Goal: Information Seeking & Learning: Learn about a topic

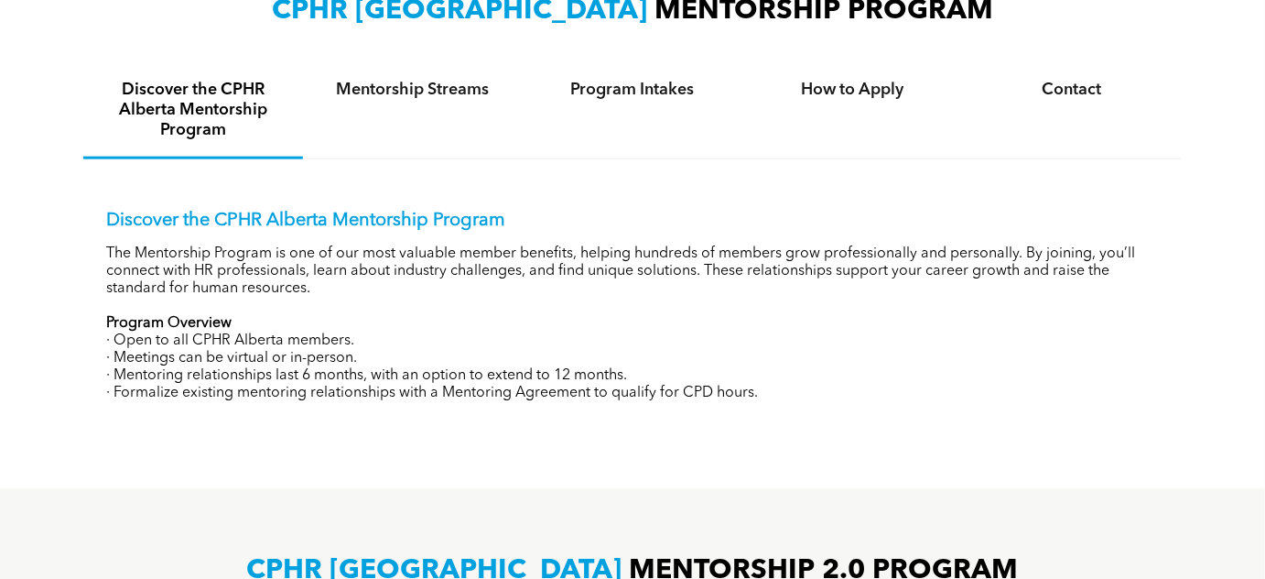
scroll to position [666, 0]
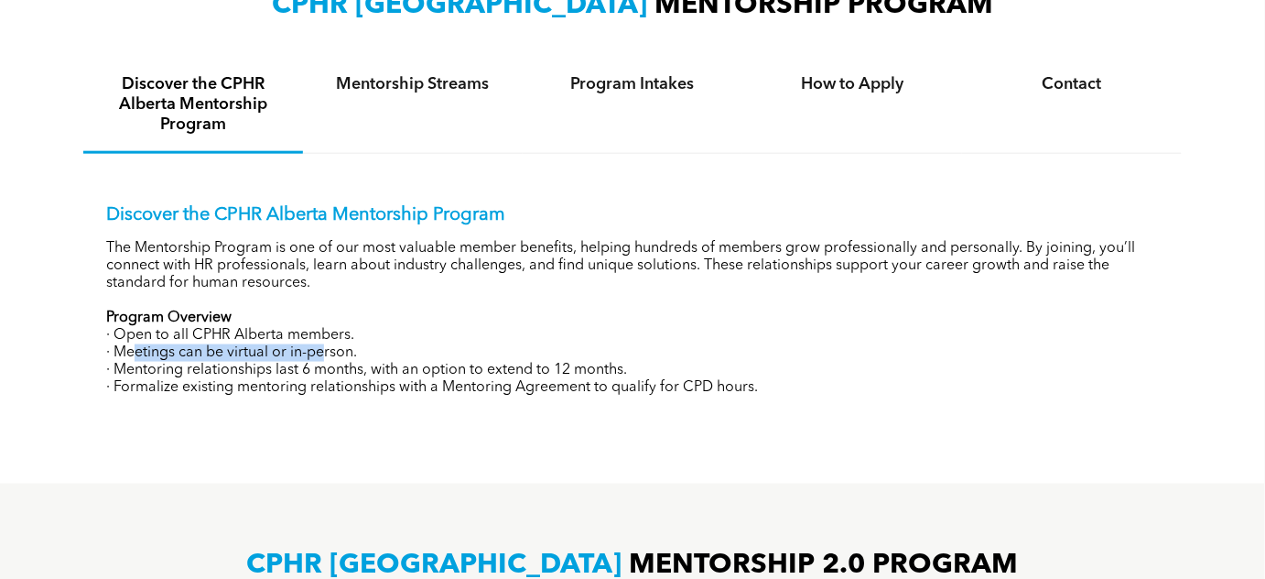
drag, startPoint x: 156, startPoint y: 351, endPoint x: 322, endPoint y: 349, distance: 166.7
click at [322, 349] on p "· Meetings can be virtual or in-person." at bounding box center [632, 352] width 1053 height 17
drag, startPoint x: 322, startPoint y: 349, endPoint x: 305, endPoint y: 334, distance: 22.7
click at [323, 348] on p "· Meetings can be virtual or in-person." at bounding box center [632, 352] width 1053 height 17
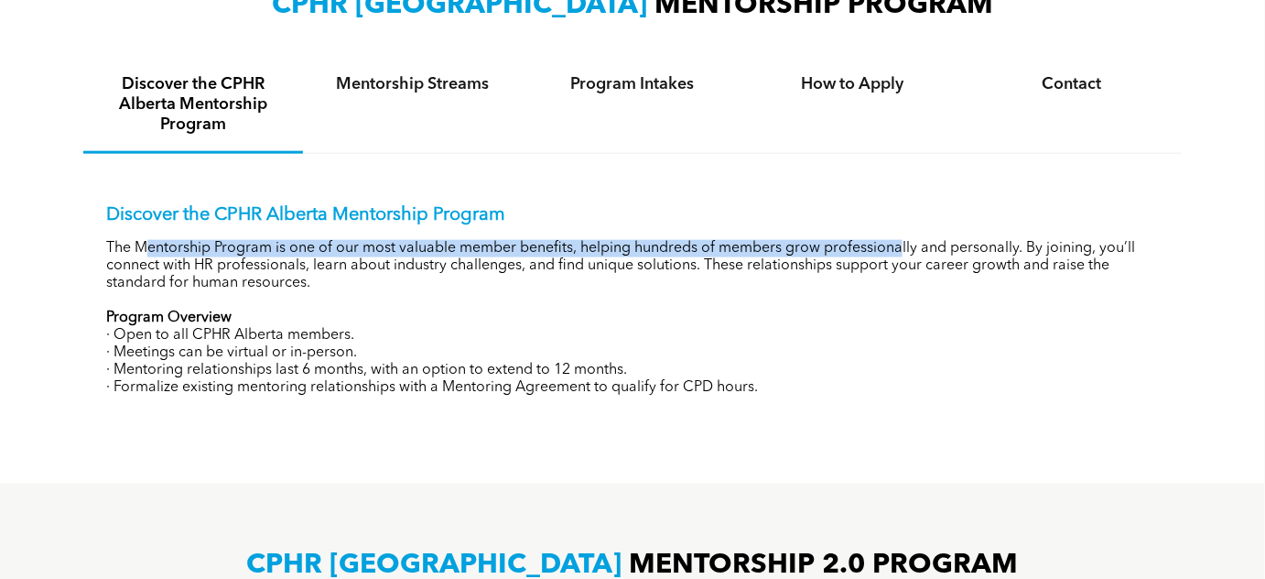
drag, startPoint x: 148, startPoint y: 248, endPoint x: 906, endPoint y: 242, distance: 757.2
click at [906, 242] on p "The Mentorship Program is one of our most valuable member benefits, helping hun…" at bounding box center [632, 266] width 1053 height 52
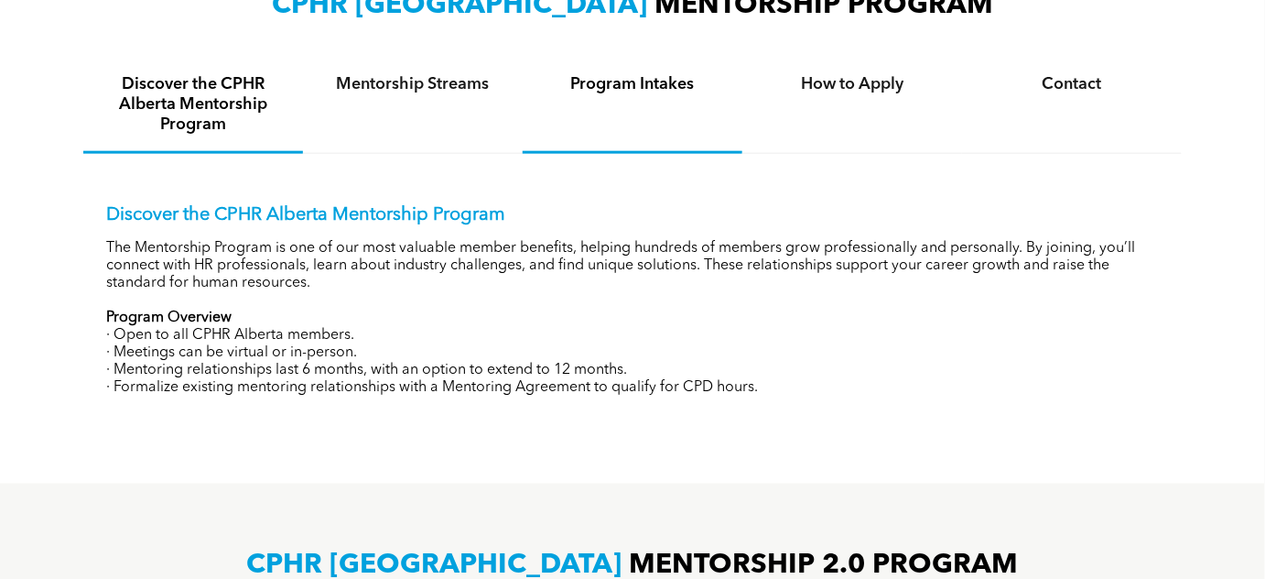
click at [651, 97] on div "Program Intakes" at bounding box center [633, 106] width 220 height 96
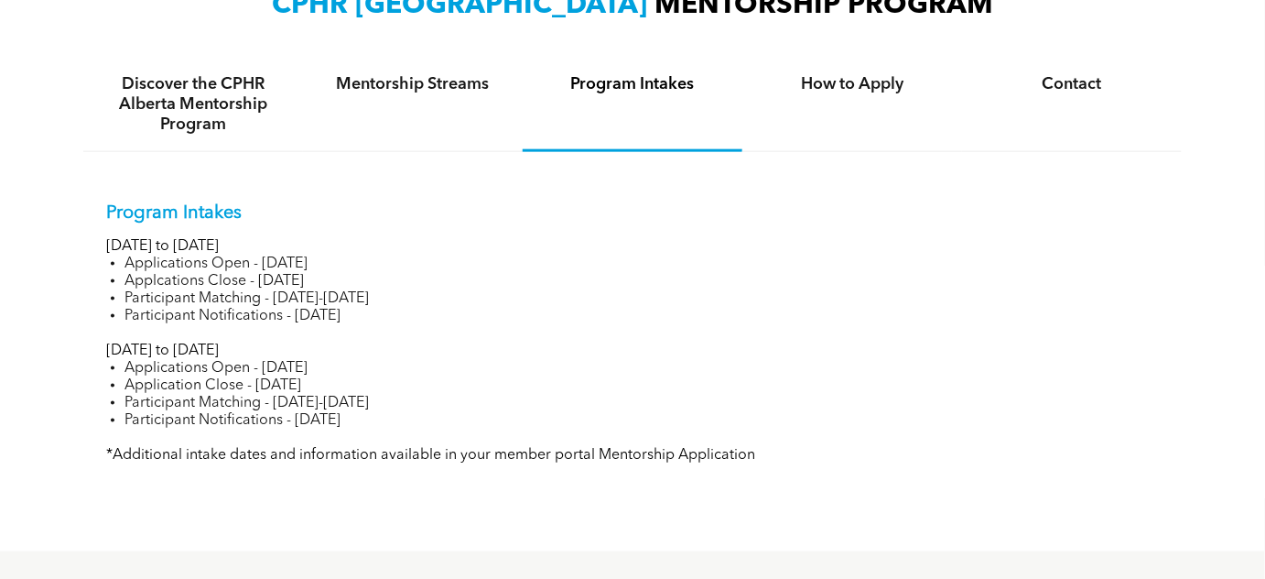
drag, startPoint x: 146, startPoint y: 361, endPoint x: 333, endPoint y: 359, distance: 186.8
click at [333, 360] on li "Applications Open - [DATE]" at bounding box center [642, 368] width 1035 height 17
drag, startPoint x: 127, startPoint y: 365, endPoint x: 365, endPoint y: 362, distance: 238.1
click at [365, 362] on li "Applications Open - [DATE]" at bounding box center [642, 368] width 1035 height 17
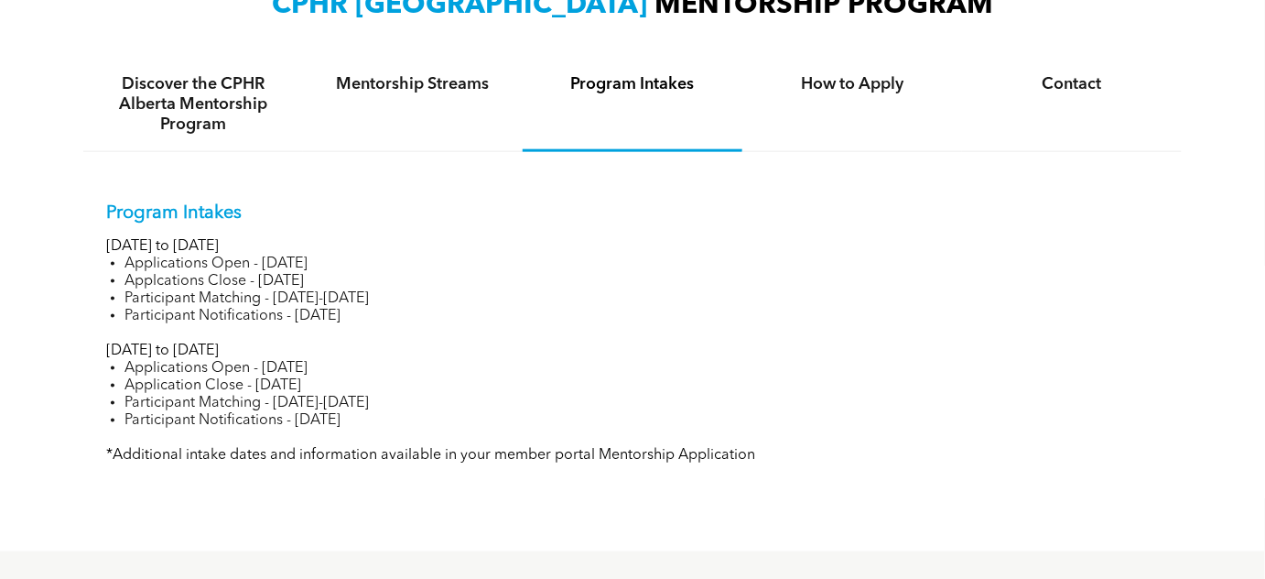
click at [365, 362] on li "Applications Open - [DATE]" at bounding box center [642, 368] width 1035 height 17
drag, startPoint x: 129, startPoint y: 384, endPoint x: 361, endPoint y: 389, distance: 231.7
click at [361, 389] on li "Application Close - [DATE]" at bounding box center [642, 385] width 1035 height 17
drag, startPoint x: 150, startPoint y: 403, endPoint x: 353, endPoint y: 407, distance: 203.3
click at [353, 407] on li "Participant Matching - [DATE]-[DATE]" at bounding box center [642, 403] width 1035 height 17
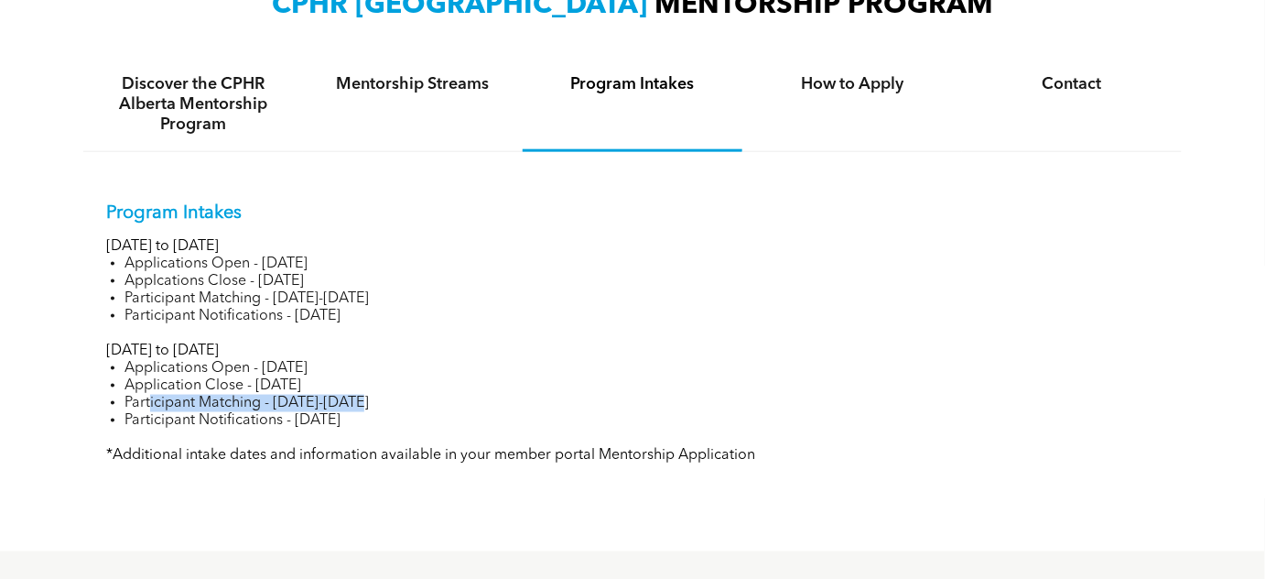
click at [353, 407] on li "Participant Matching - [DATE]-[DATE]" at bounding box center [642, 403] width 1035 height 17
click at [405, 97] on div "Mentorship Streams" at bounding box center [413, 105] width 220 height 94
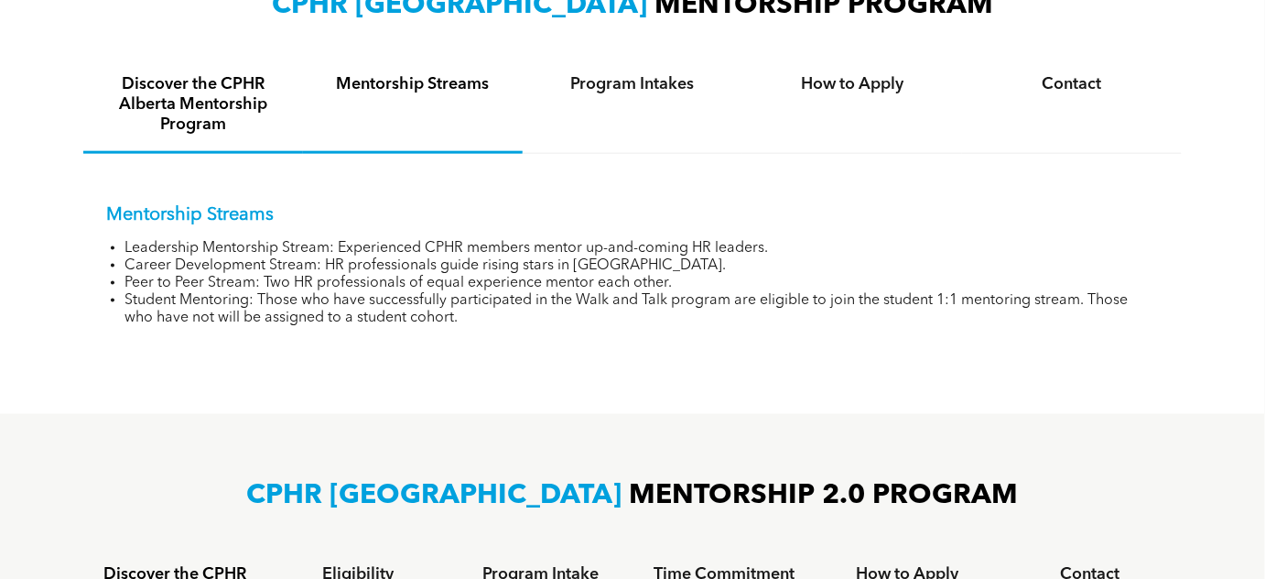
click at [230, 92] on h4 "Discover the CPHR Alberta Mentorship Program" at bounding box center [193, 104] width 187 height 60
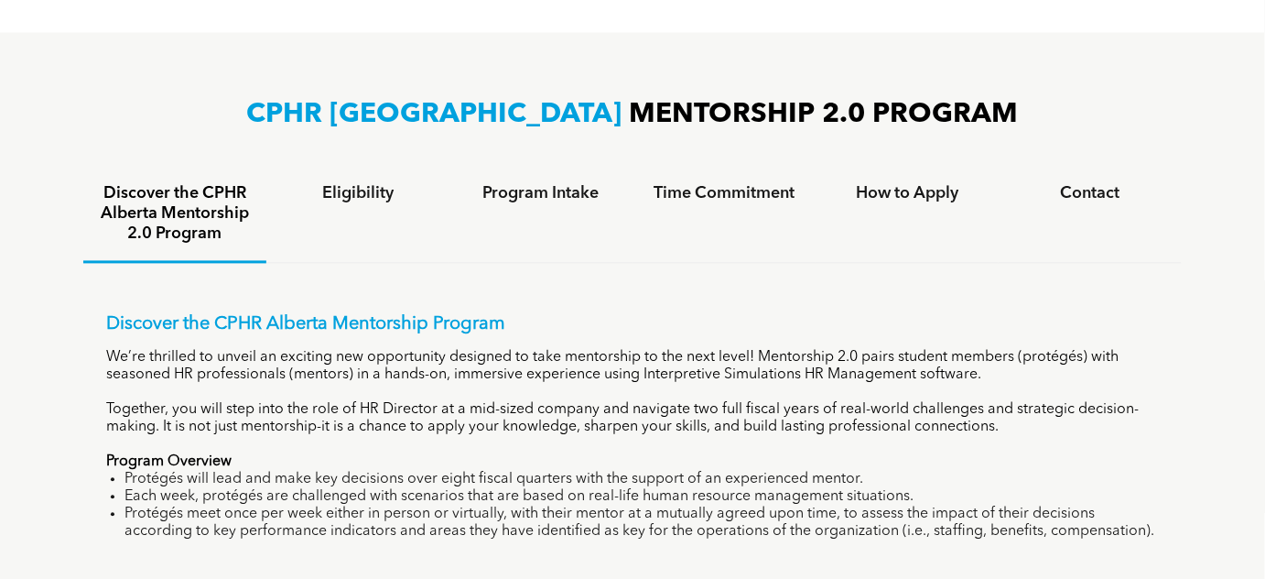
scroll to position [1165, 0]
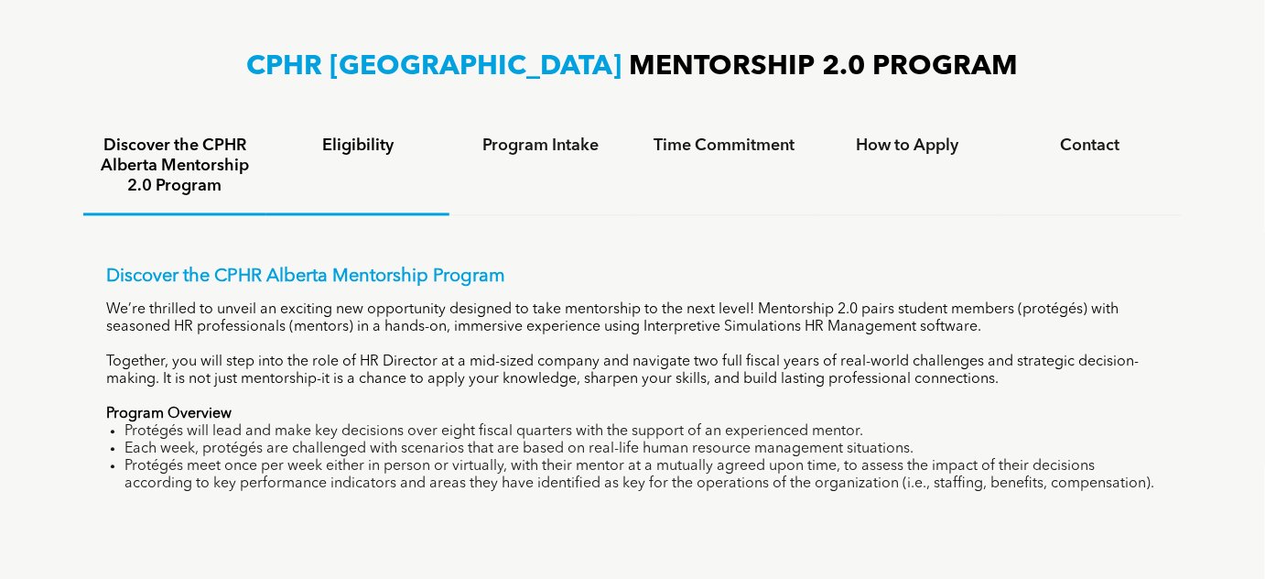
click at [371, 129] on div "Eligibility" at bounding box center [357, 167] width 183 height 96
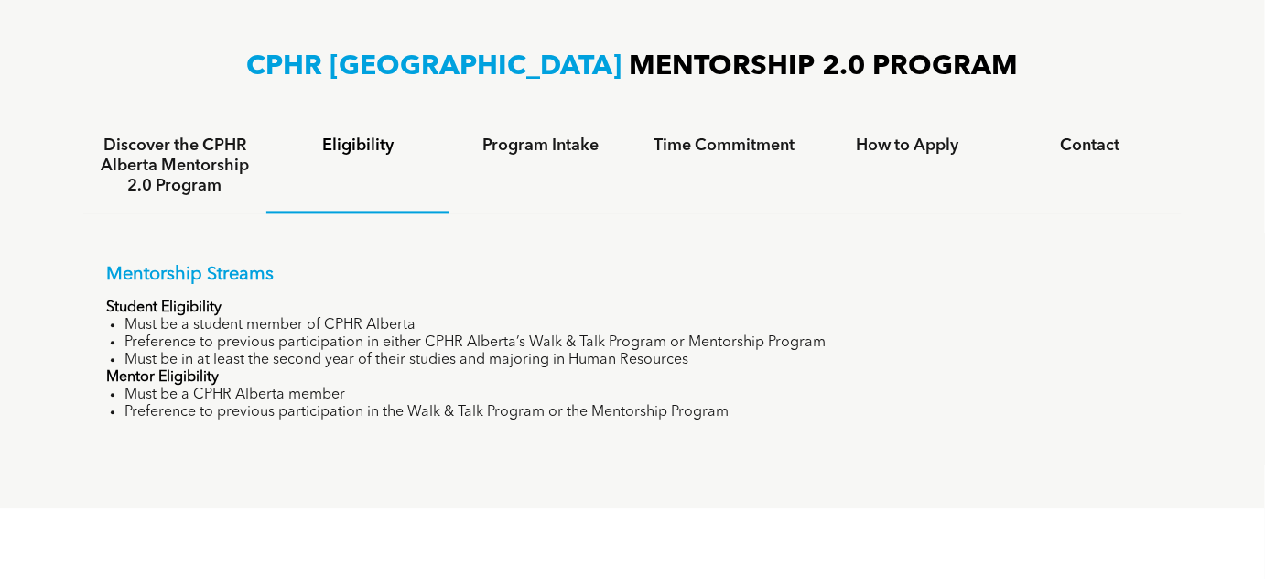
drag, startPoint x: 126, startPoint y: 320, endPoint x: 711, endPoint y: 363, distance: 585.7
click at [711, 363] on ul "Must be a student member of CPHR Alberta Preference to previous participation i…" at bounding box center [632, 343] width 1053 height 52
click at [711, 363] on li "Must be in at least the second year of their studies and majoring in Human Reso…" at bounding box center [642, 360] width 1035 height 17
click at [910, 130] on div "How to Apply" at bounding box center [907, 166] width 183 height 94
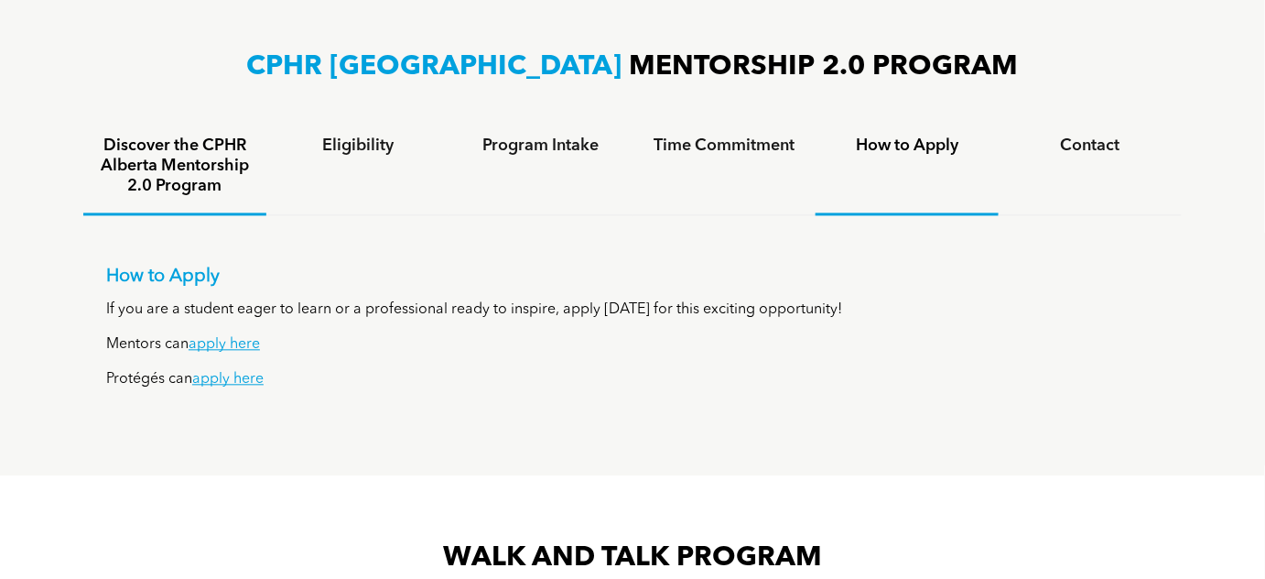
click at [208, 172] on h4 "Discover the CPHR Alberta Mentorship 2.0 Program" at bounding box center [175, 166] width 150 height 60
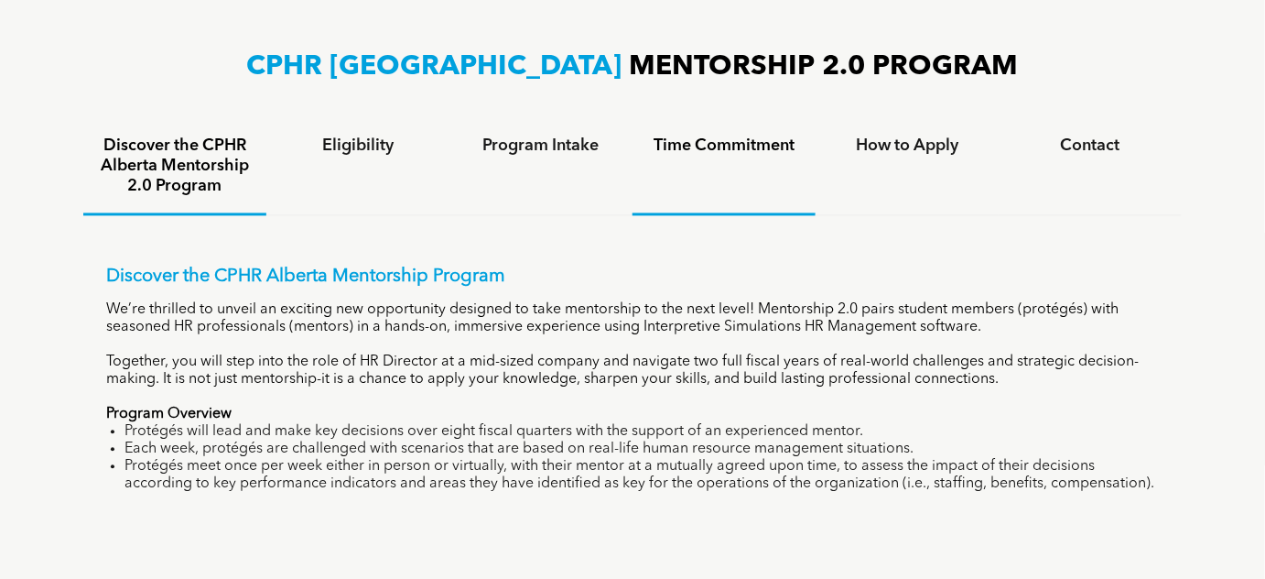
click at [730, 206] on div "Time Commitment" at bounding box center [724, 167] width 183 height 96
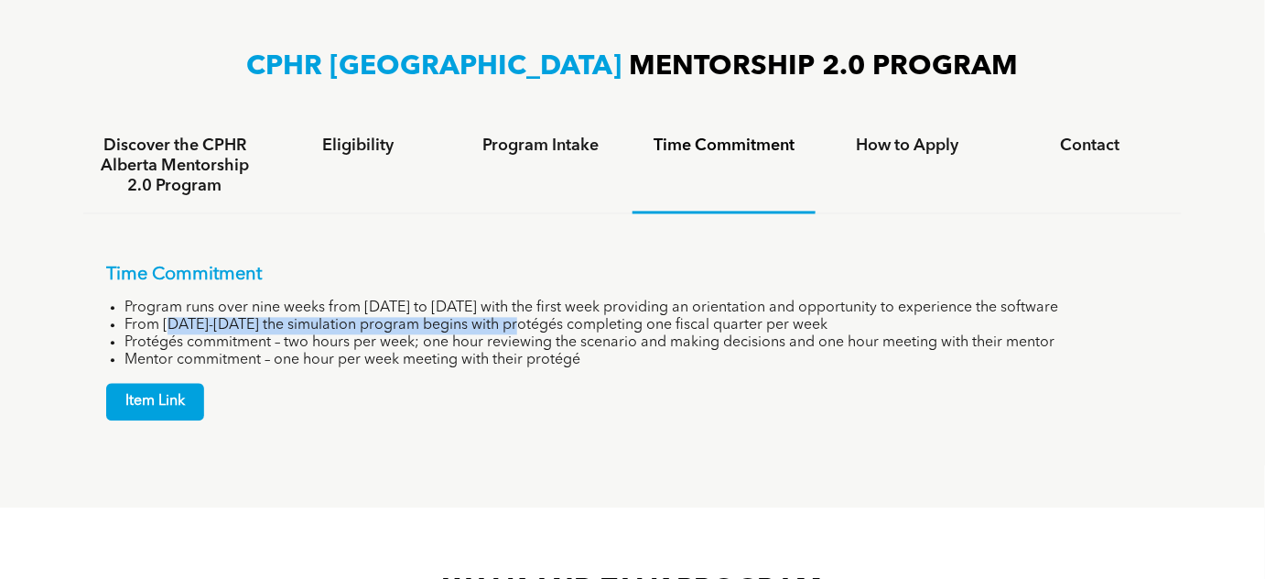
drag, startPoint x: 176, startPoint y: 314, endPoint x: 529, endPoint y: 324, distance: 353.6
click at [529, 324] on li "From [DATE]-[DATE] the simulation program begins with protégés completing one f…" at bounding box center [642, 325] width 1035 height 17
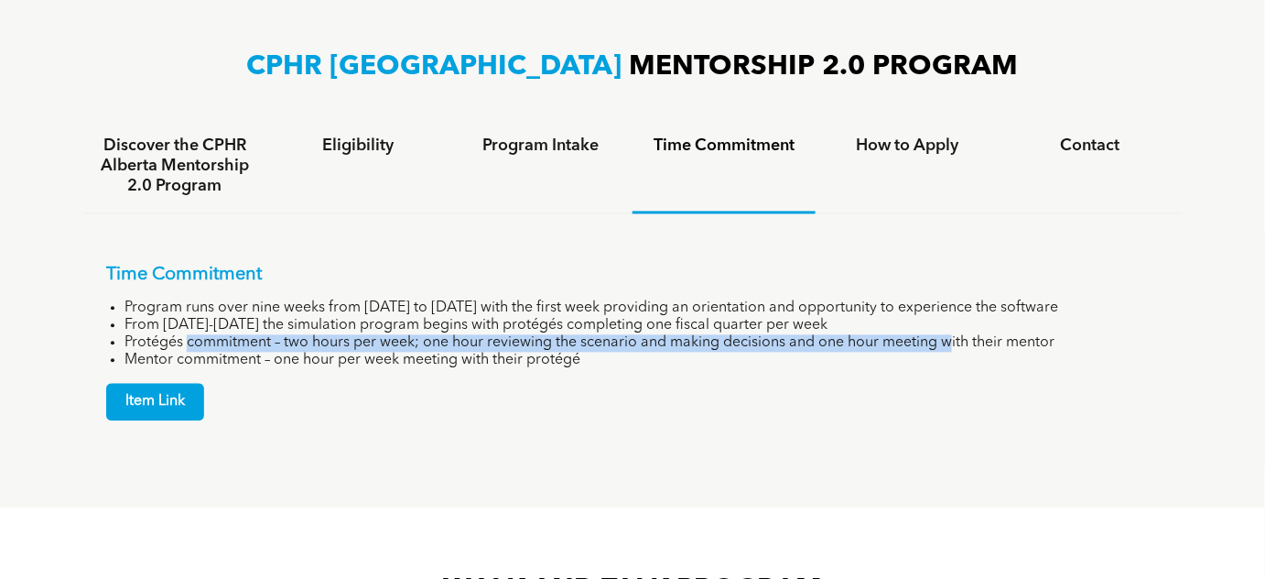
drag, startPoint x: 386, startPoint y: 347, endPoint x: 955, endPoint y: 338, distance: 568.7
click at [955, 338] on li "Protégés commitment – two hours per week; one hour reviewing the scenario and m…" at bounding box center [642, 342] width 1035 height 17
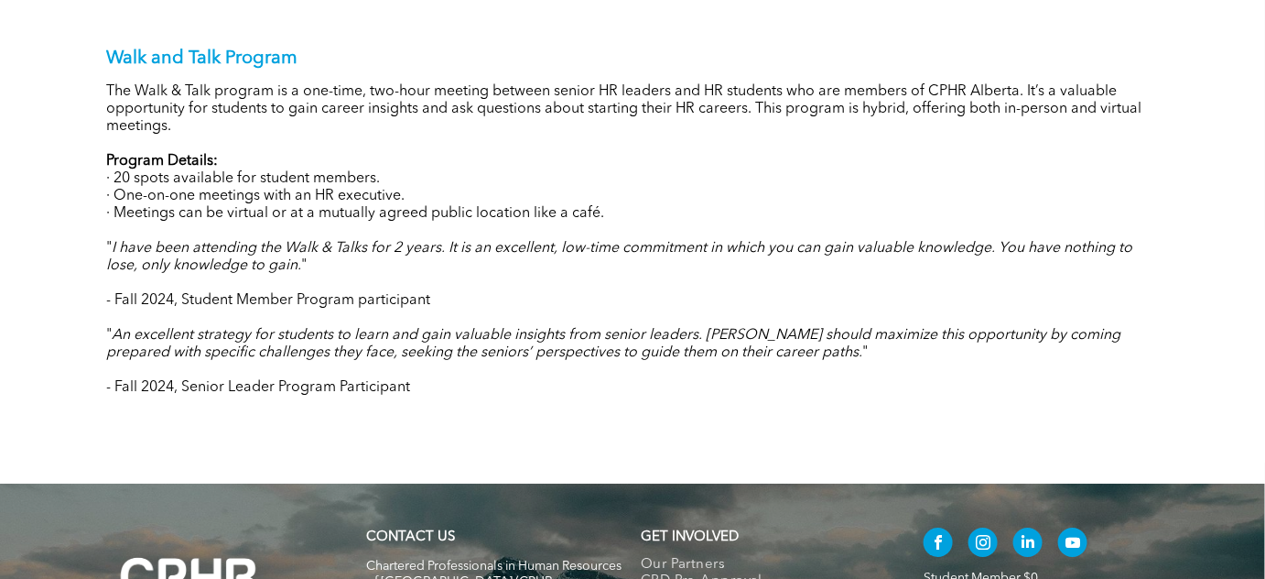
scroll to position [1831, 0]
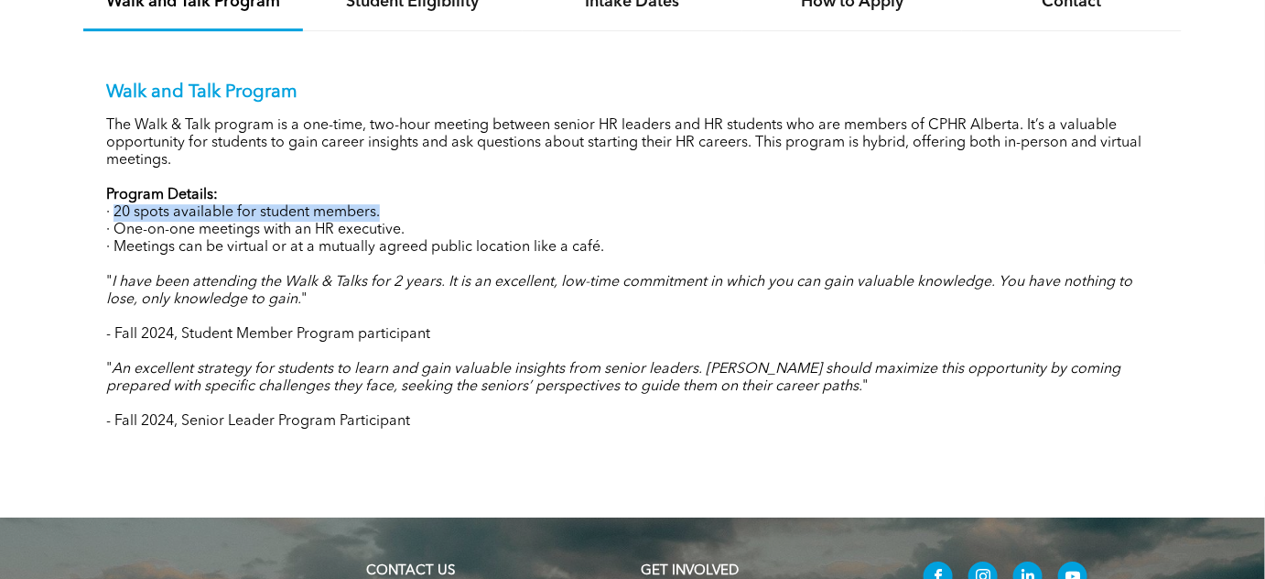
drag, startPoint x: 126, startPoint y: 209, endPoint x: 407, endPoint y: 206, distance: 281.1
click at [407, 206] on p "· 20 spots available for student members." at bounding box center [632, 212] width 1053 height 17
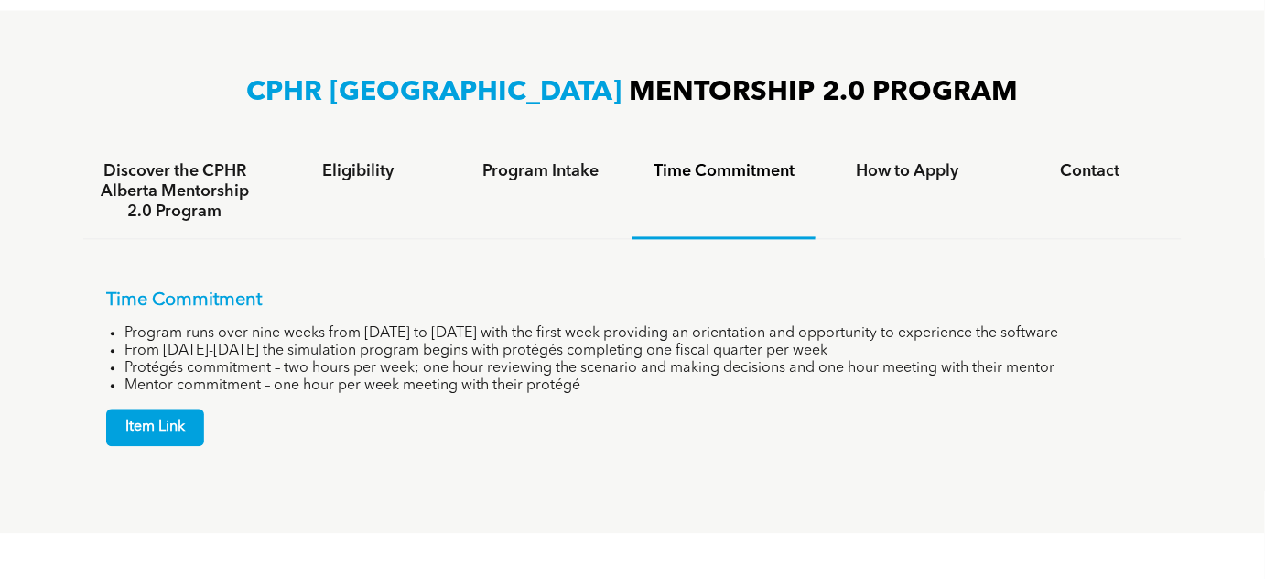
scroll to position [1081, 0]
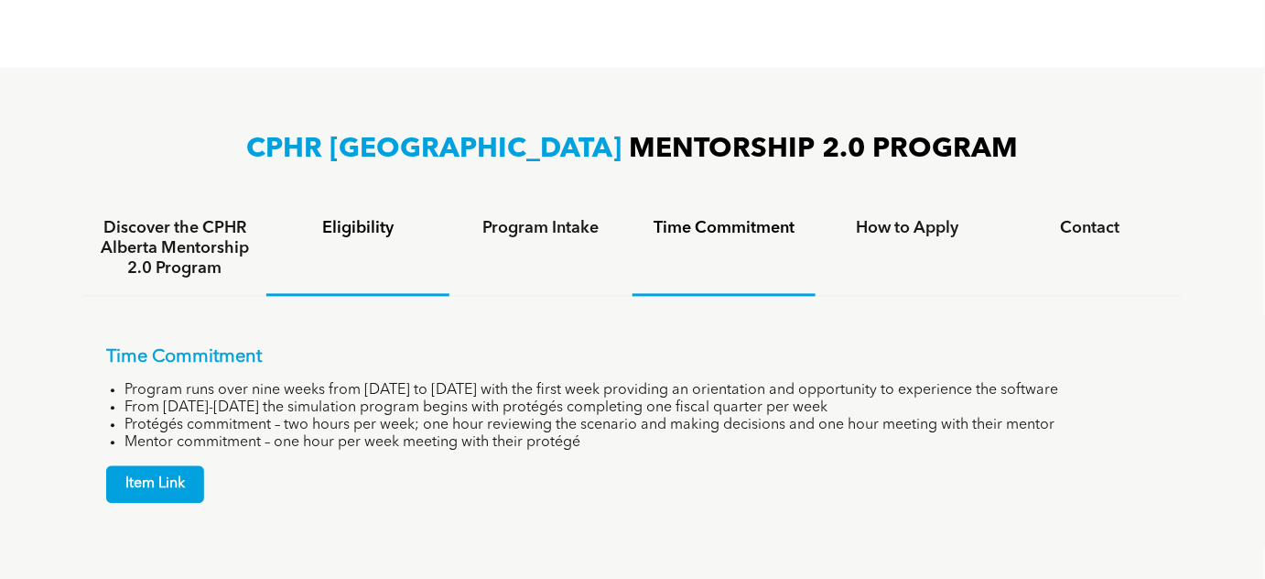
click at [349, 242] on div "Eligibility" at bounding box center [357, 249] width 183 height 94
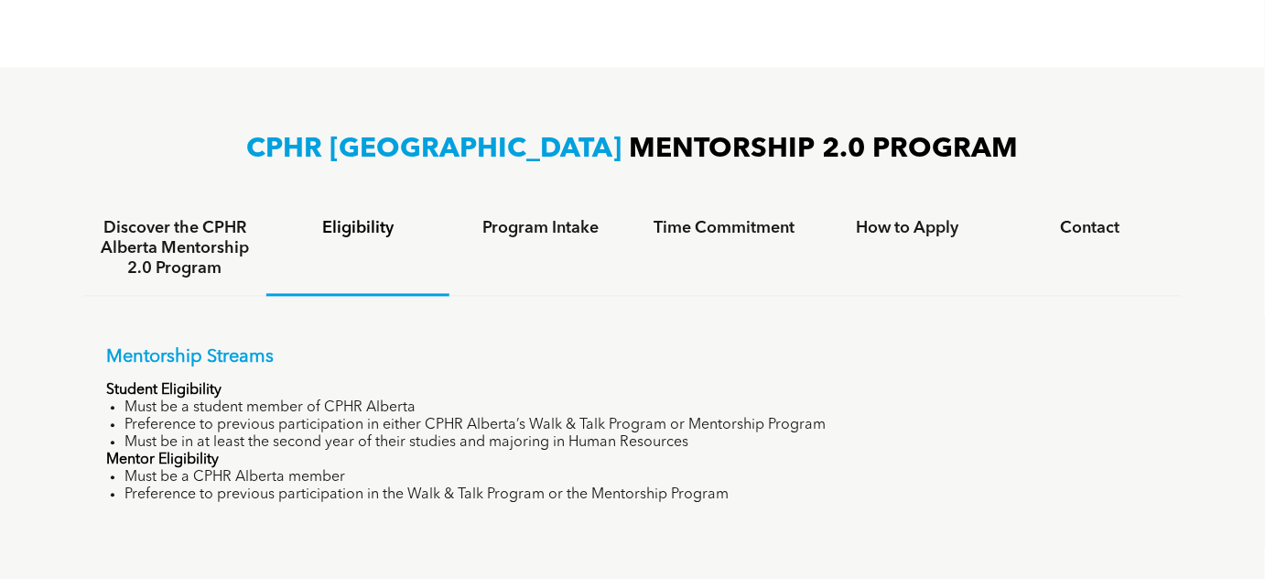
click at [205, 240] on h4 "Discover the CPHR Alberta Mentorship 2.0 Program" at bounding box center [175, 249] width 150 height 60
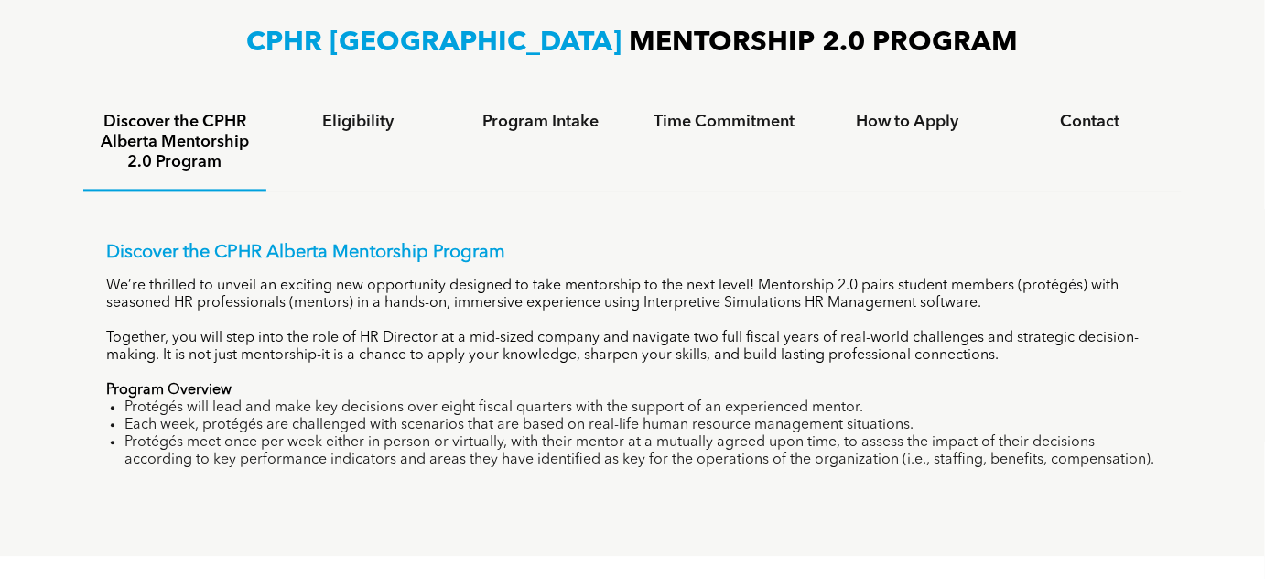
scroll to position [1165, 0]
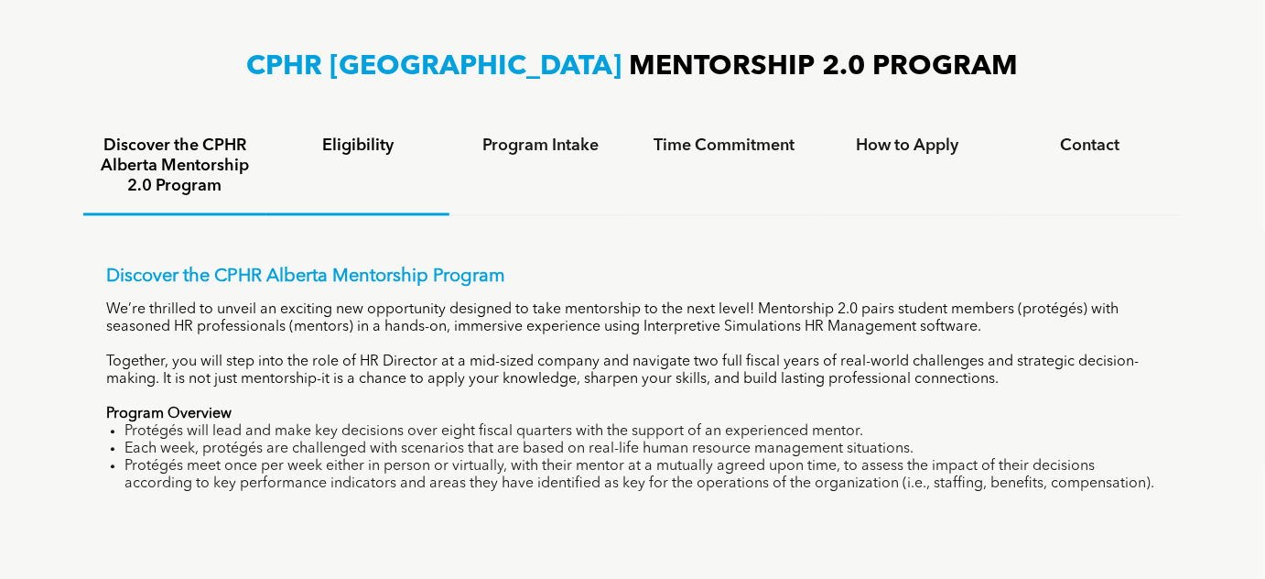
click at [360, 157] on div "Eligibility" at bounding box center [357, 167] width 183 height 96
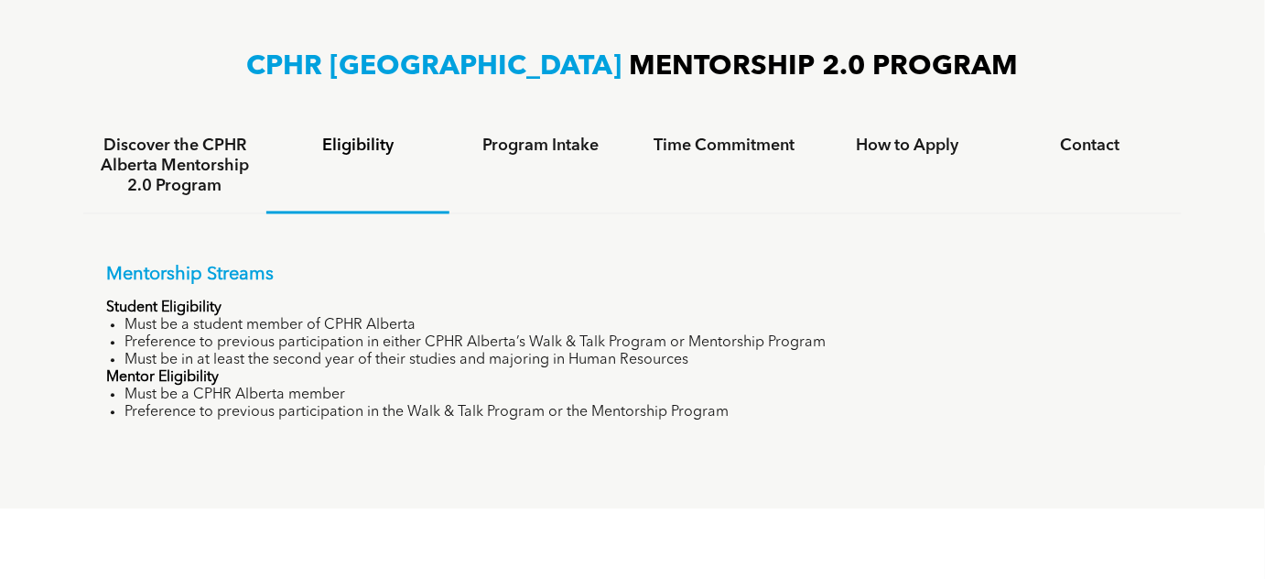
drag, startPoint x: 126, startPoint y: 339, endPoint x: 840, endPoint y: 336, distance: 713.3
click at [840, 336] on li "Preference to previous participation in either CPHR Alberta’s Walk & Talk Progr…" at bounding box center [642, 342] width 1035 height 17
click at [1064, 143] on h4 "Contact" at bounding box center [1090, 146] width 150 height 20
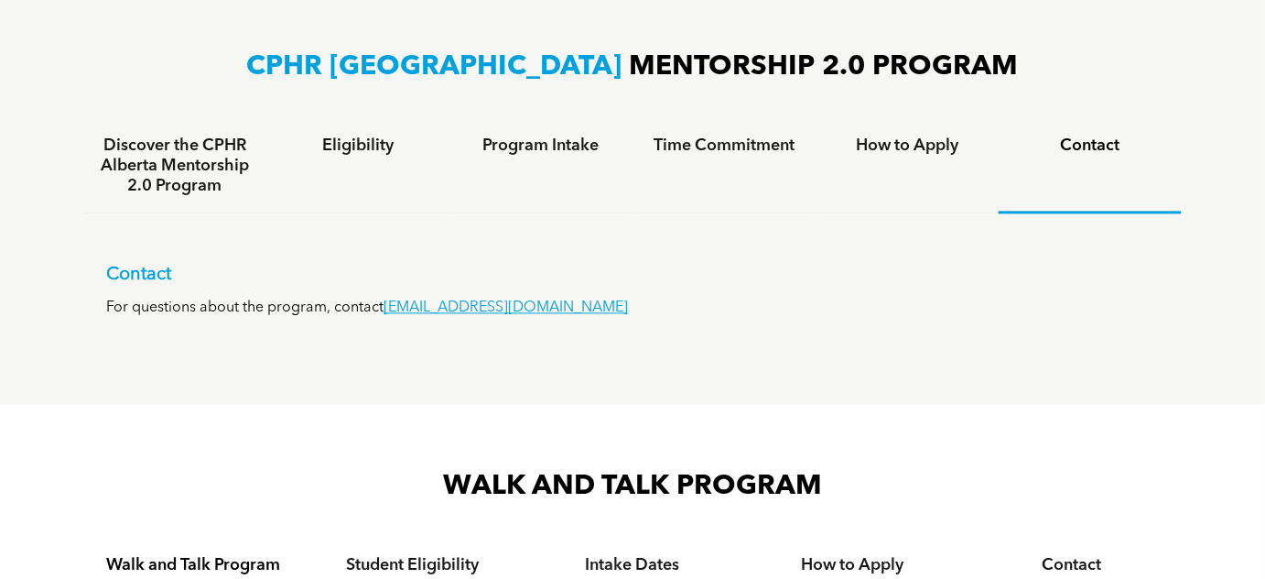
click at [877, 151] on h4 "How to Apply" at bounding box center [907, 146] width 150 height 20
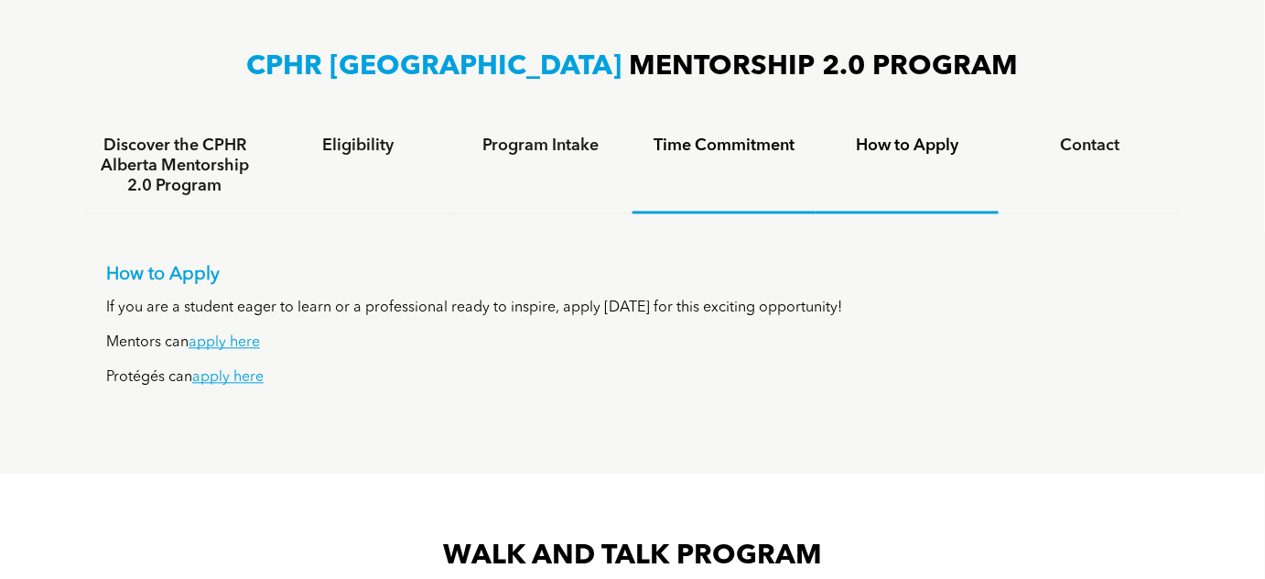
click at [754, 151] on h4 "Time Commitment" at bounding box center [724, 146] width 150 height 20
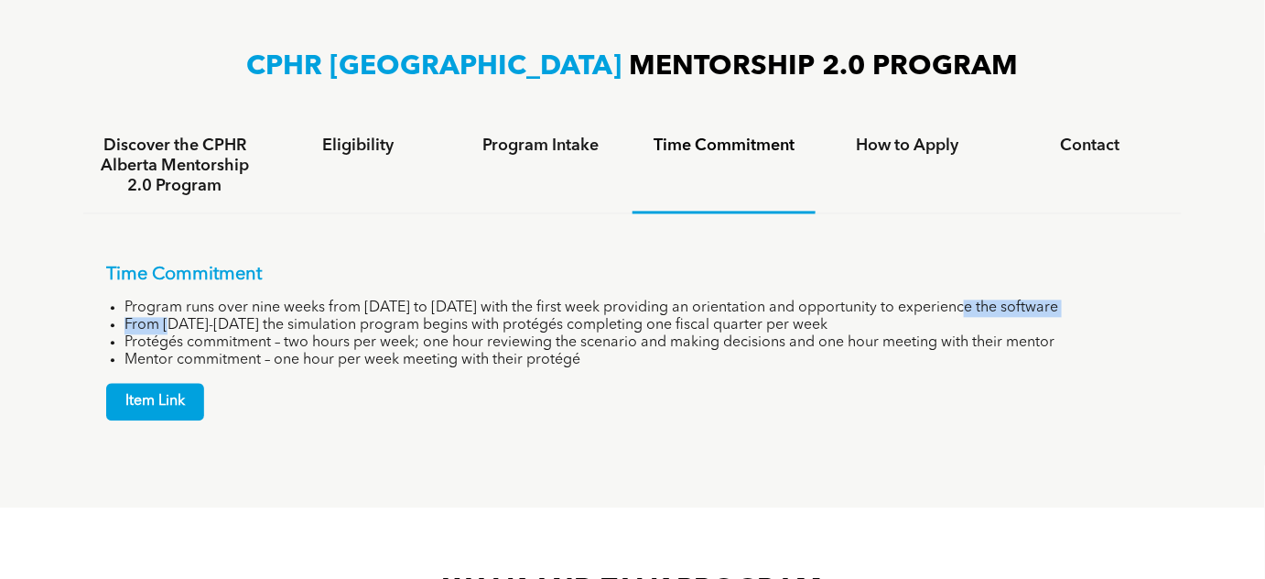
drag, startPoint x: 172, startPoint y: 316, endPoint x: 974, endPoint y: 305, distance: 802.2
click at [974, 305] on ul "Program runs over nine weeks from [DATE] to [DATE] with the first week providin…" at bounding box center [632, 334] width 1053 height 70
click at [975, 304] on li "Program runs over nine weeks from [DATE] to [DATE] with the first week providin…" at bounding box center [642, 307] width 1035 height 17
drag, startPoint x: 180, startPoint y: 325, endPoint x: 861, endPoint y: 314, distance: 680.4
click at [861, 317] on li "From [DATE]-[DATE] the simulation program begins with protégés completing one f…" at bounding box center [642, 325] width 1035 height 17
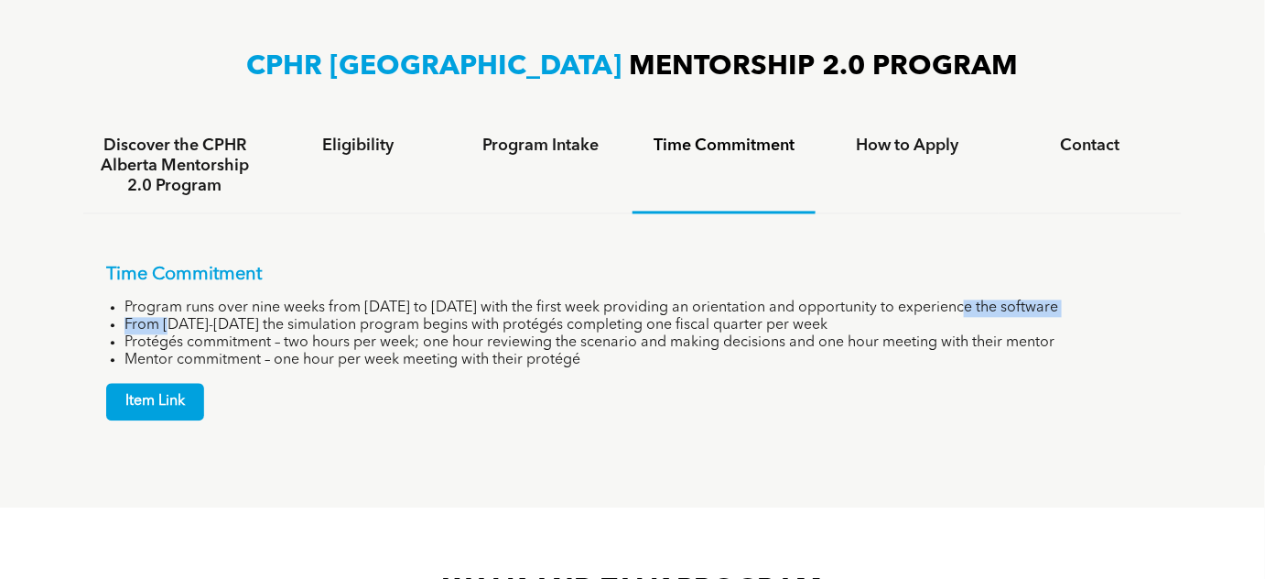
click at [861, 317] on li "From [DATE]-[DATE] the simulation program begins with protégés completing one f…" at bounding box center [642, 325] width 1035 height 17
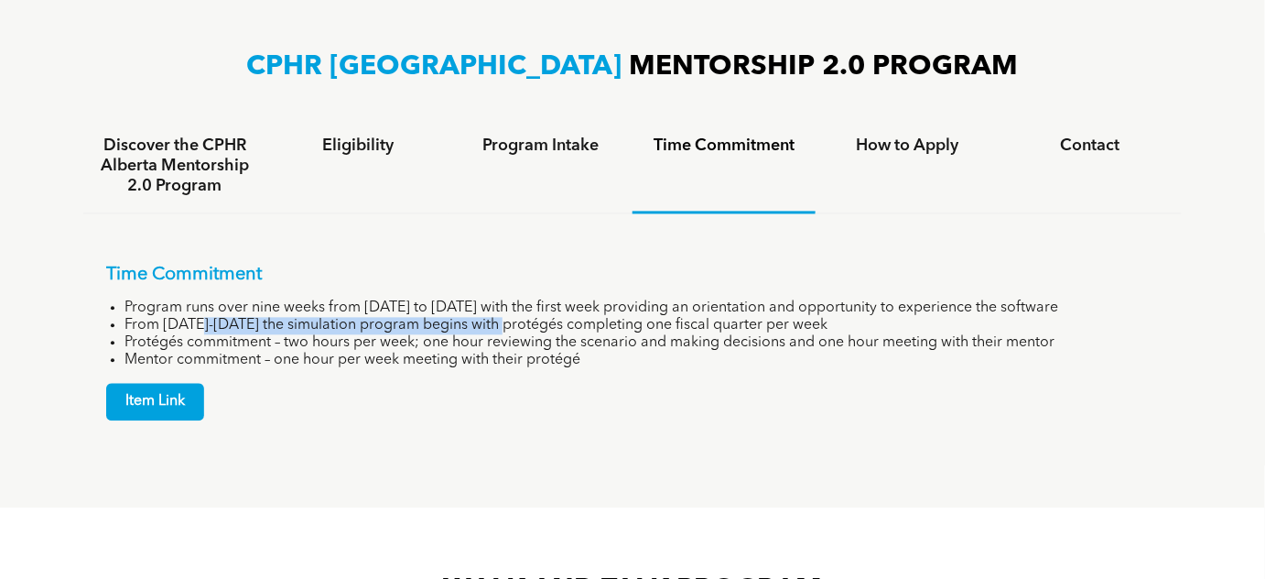
drag, startPoint x: 221, startPoint y: 320, endPoint x: 525, endPoint y: 326, distance: 304.1
click at [525, 326] on li "From [DATE]-[DATE] the simulation program begins with protégés completing one f…" at bounding box center [642, 325] width 1035 height 17
click at [523, 326] on li "From [DATE]-[DATE] the simulation program begins with protégés completing one f…" at bounding box center [642, 325] width 1035 height 17
drag, startPoint x: 183, startPoint y: 317, endPoint x: 915, endPoint y: 328, distance: 731.7
click at [915, 328] on li "From [DATE]-[DATE] the simulation program begins with protégés completing one f…" at bounding box center [642, 325] width 1035 height 17
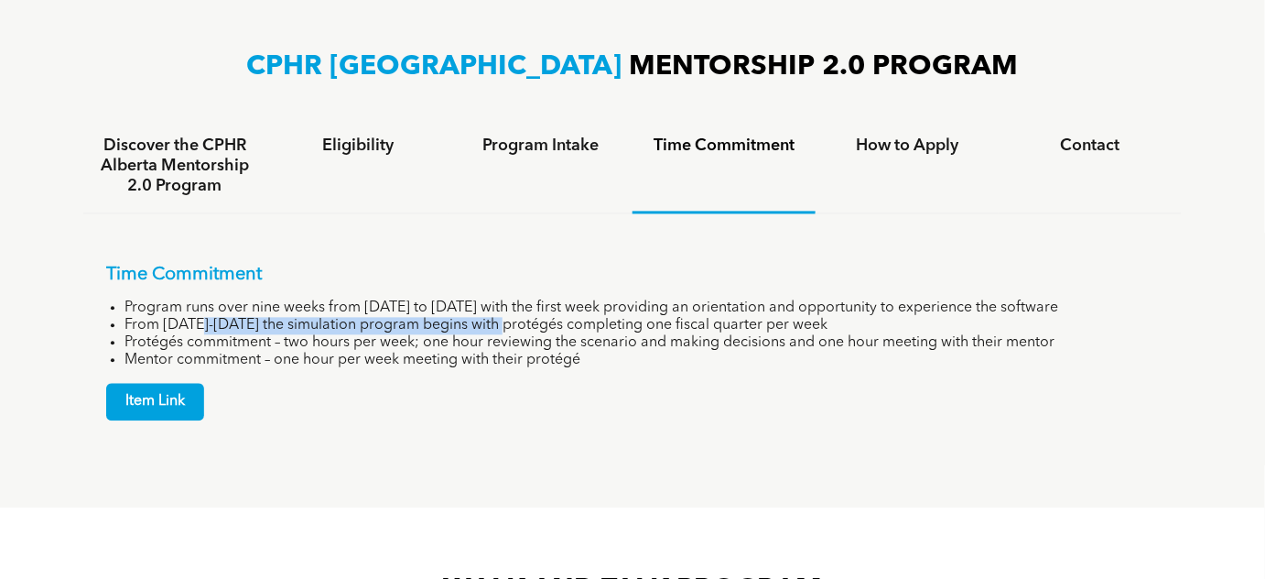
click at [915, 328] on li "From [DATE]-[DATE] the simulation program begins with protégés completing one f…" at bounding box center [642, 325] width 1035 height 17
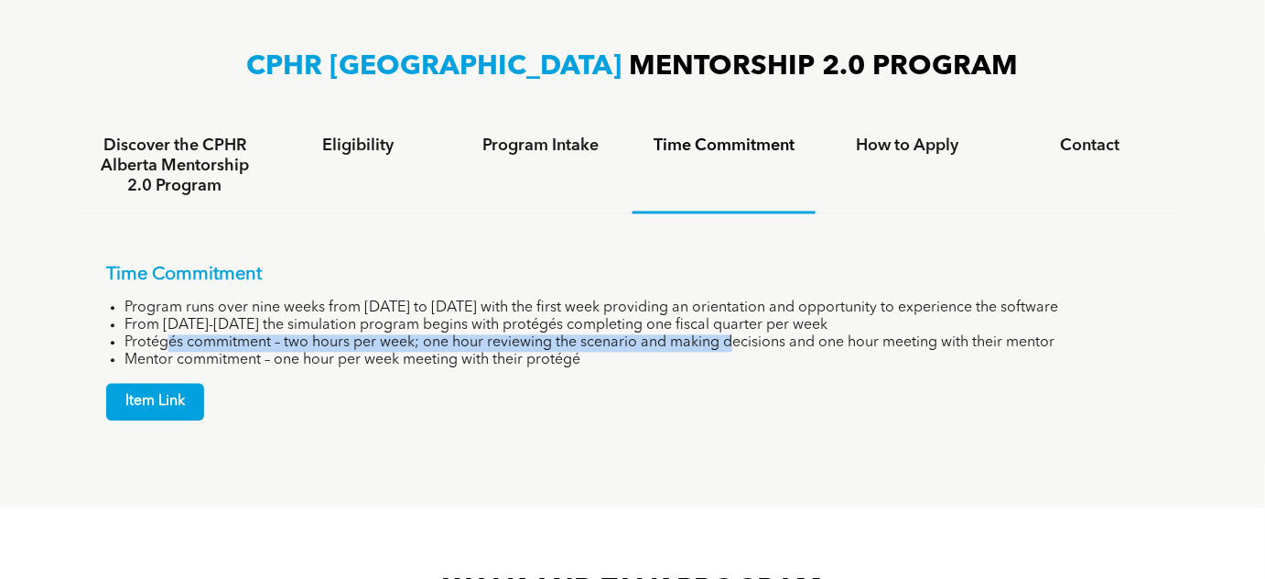
drag, startPoint x: 172, startPoint y: 340, endPoint x: 737, endPoint y: 342, distance: 564.9
click at [737, 342] on li "Protégés commitment – two hours per week; one hour reviewing the scenario and m…" at bounding box center [642, 342] width 1035 height 17
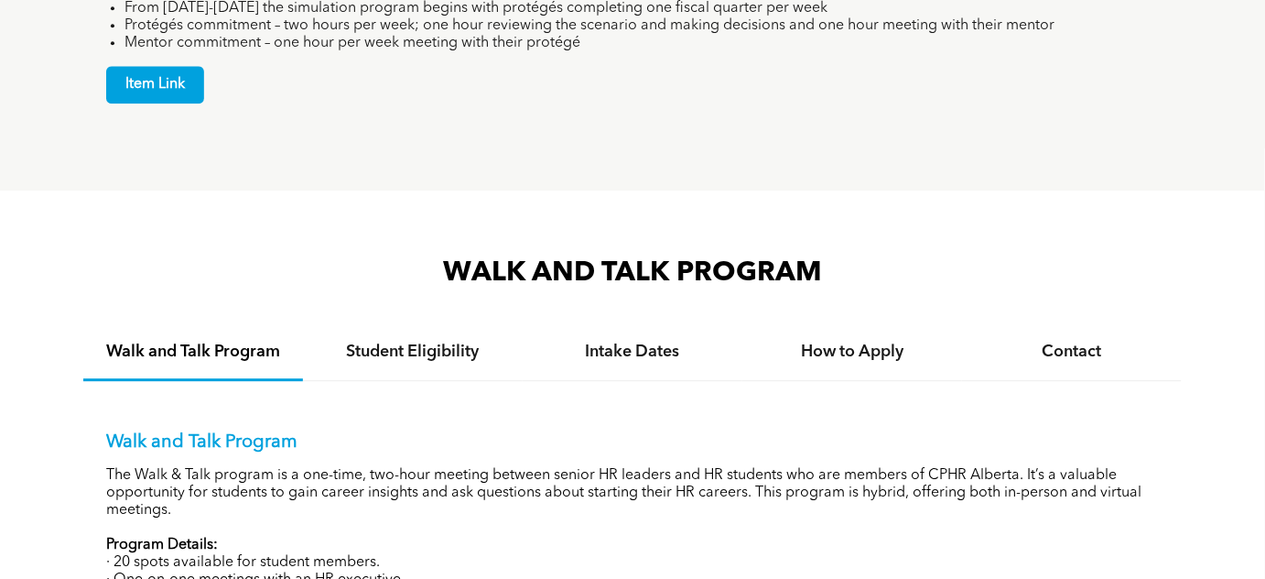
scroll to position [1581, 0]
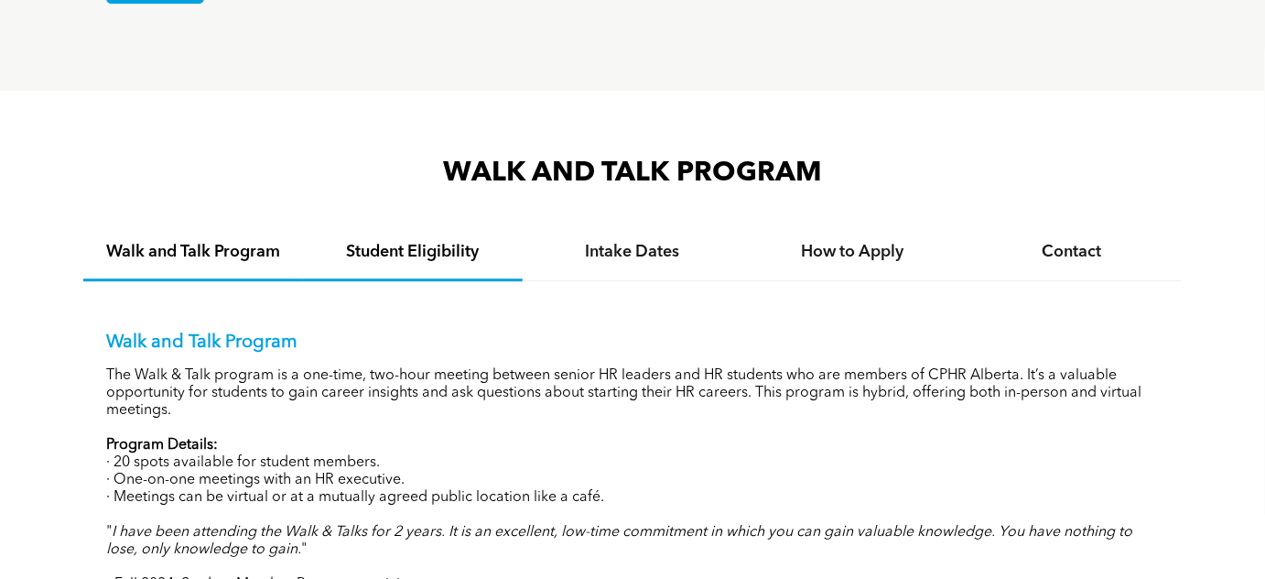
click at [434, 244] on h4 "Student Eligibility" at bounding box center [413, 252] width 187 height 20
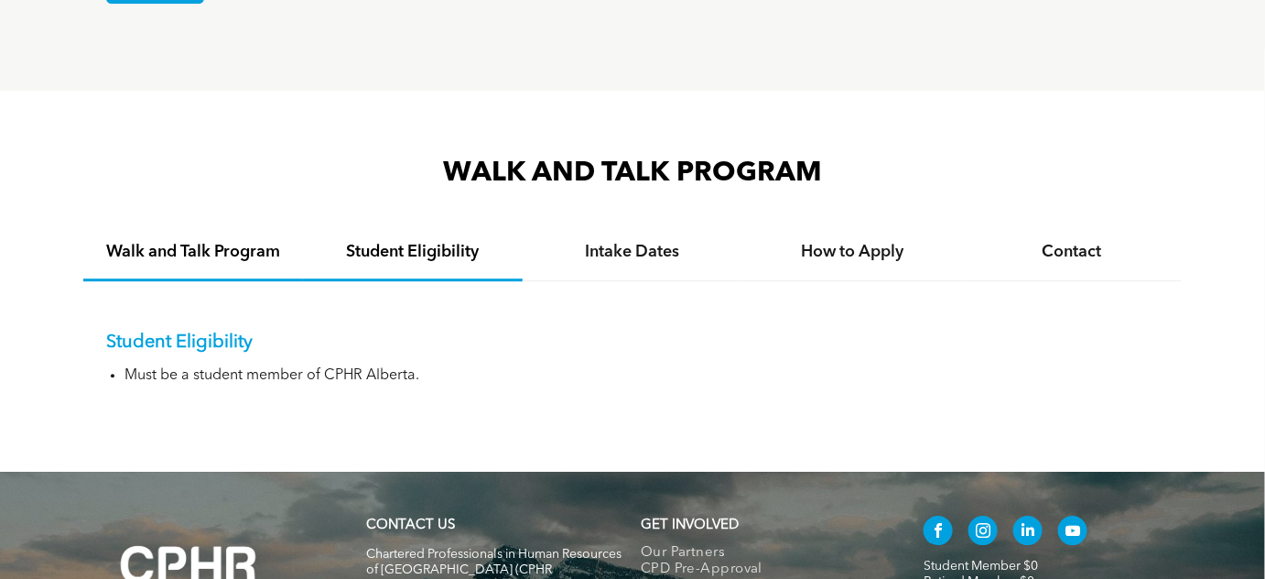
click at [216, 246] on h4 "Walk and Talk Program" at bounding box center [193, 252] width 187 height 20
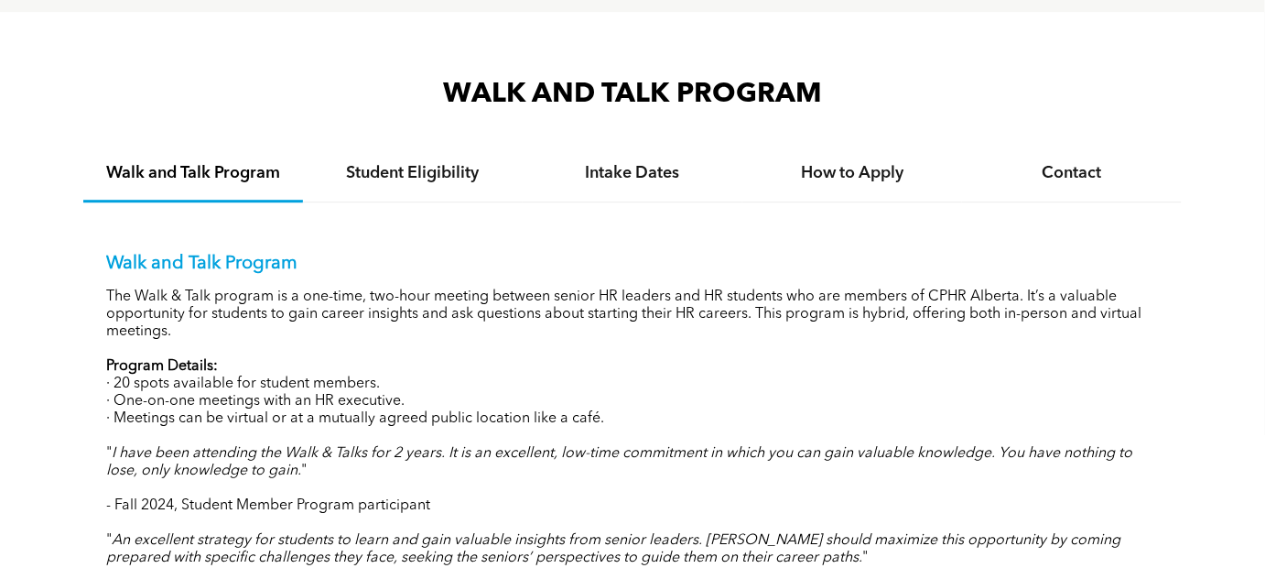
scroll to position [1665, 0]
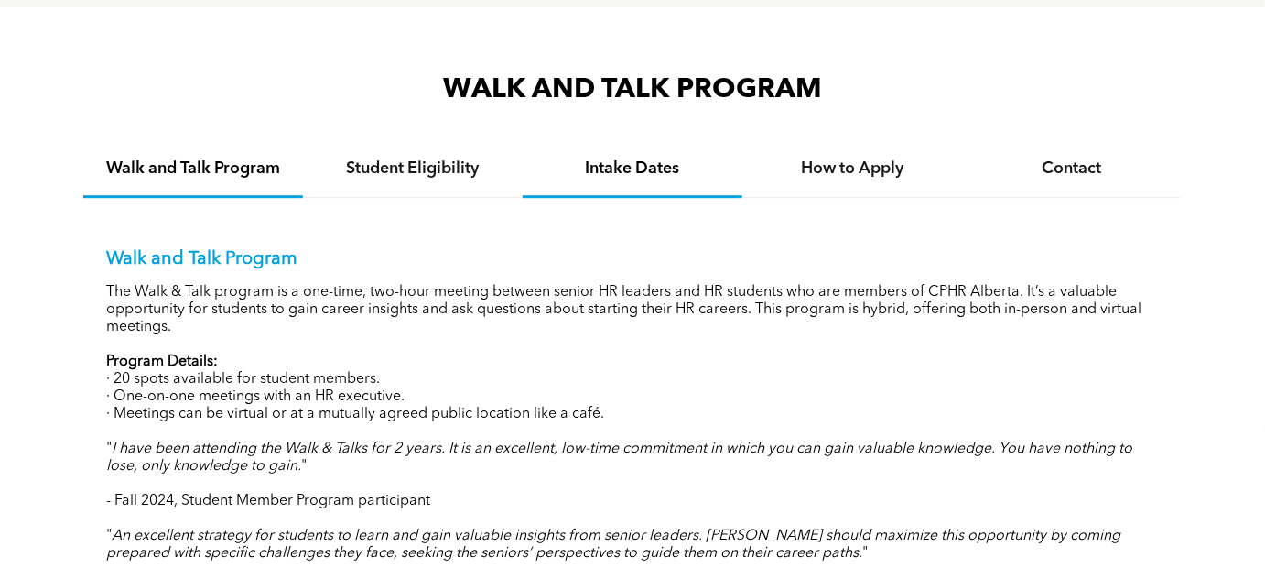
click at [601, 166] on h4 "Intake Dates" at bounding box center [632, 168] width 187 height 20
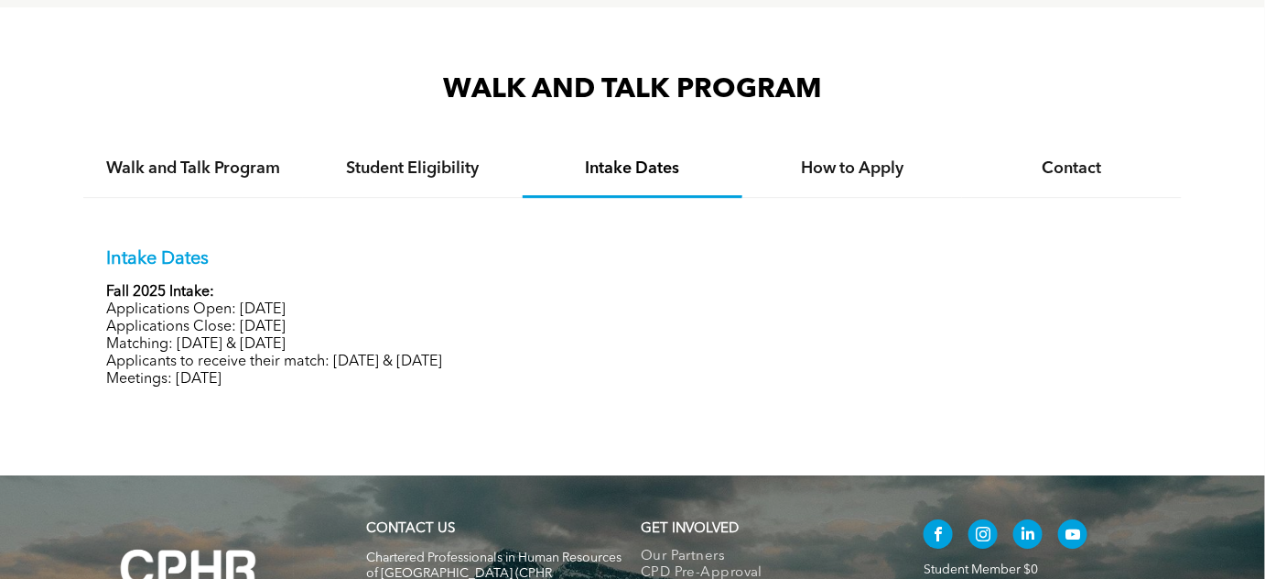
drag, startPoint x: 141, startPoint y: 360, endPoint x: 475, endPoint y: 363, distance: 334.2
click at [475, 363] on p "Applicants to receive their match: [DATE] & [DATE]" at bounding box center [632, 361] width 1053 height 17
click at [476, 363] on p "Applicants to receive their match: [DATE] & [DATE]" at bounding box center [632, 361] width 1053 height 17
click at [439, 164] on h4 "Student Eligibility" at bounding box center [413, 168] width 187 height 20
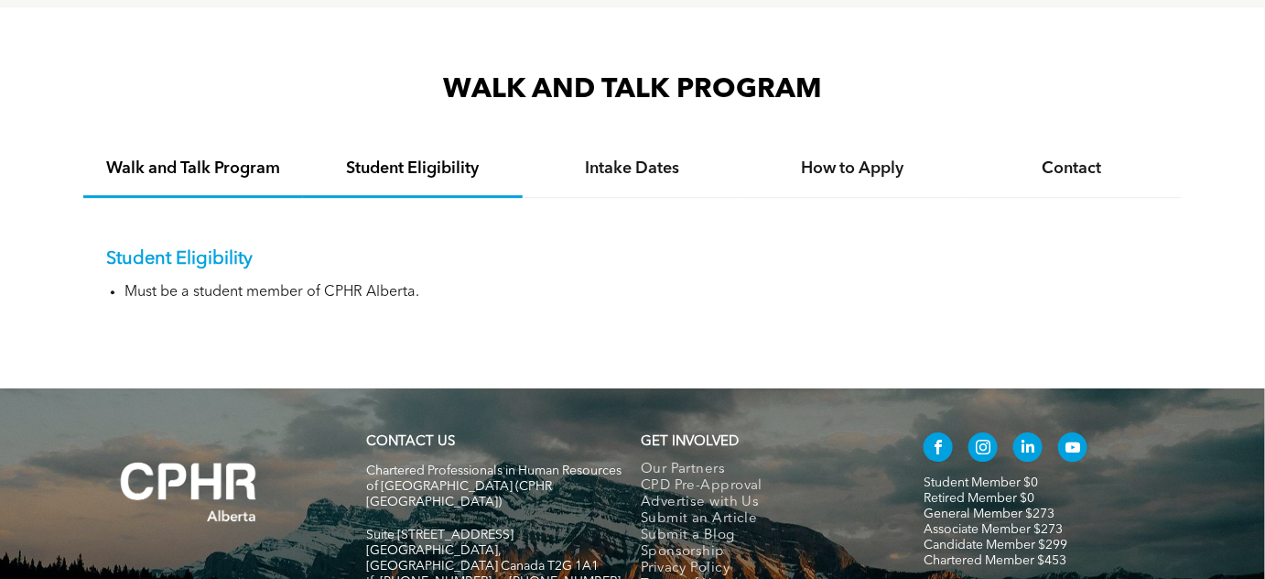
click at [210, 154] on div "Walk and Talk Program" at bounding box center [193, 170] width 220 height 56
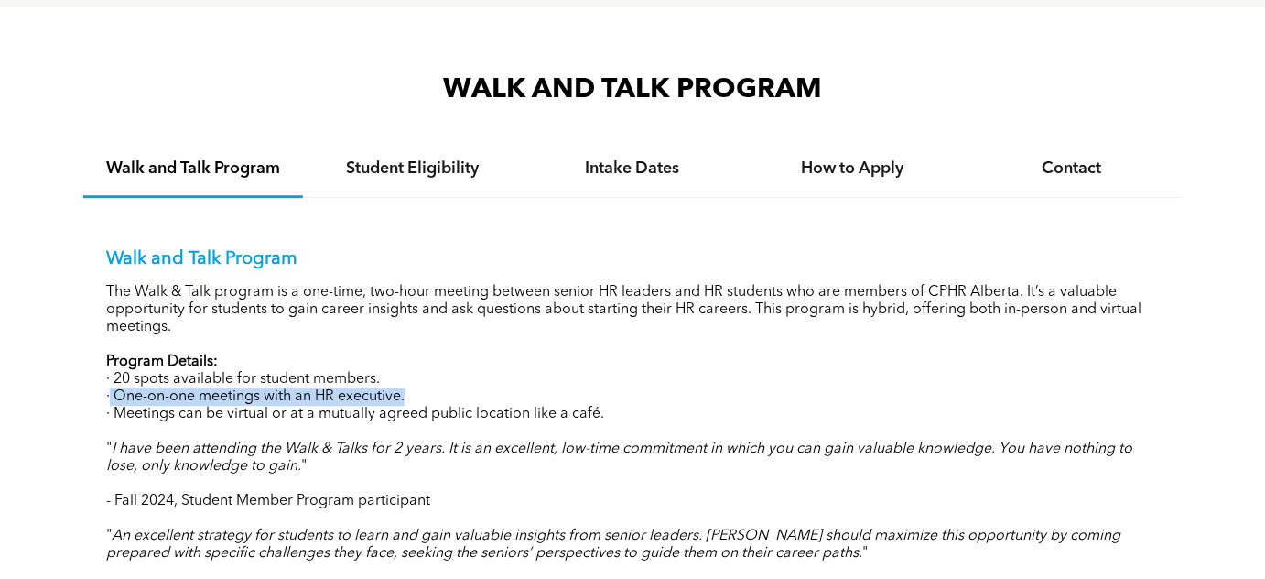
drag, startPoint x: 111, startPoint y: 392, endPoint x: 412, endPoint y: 387, distance: 301.3
click at [412, 388] on p "· One-on-one meetings with an HR executive." at bounding box center [632, 396] width 1053 height 17
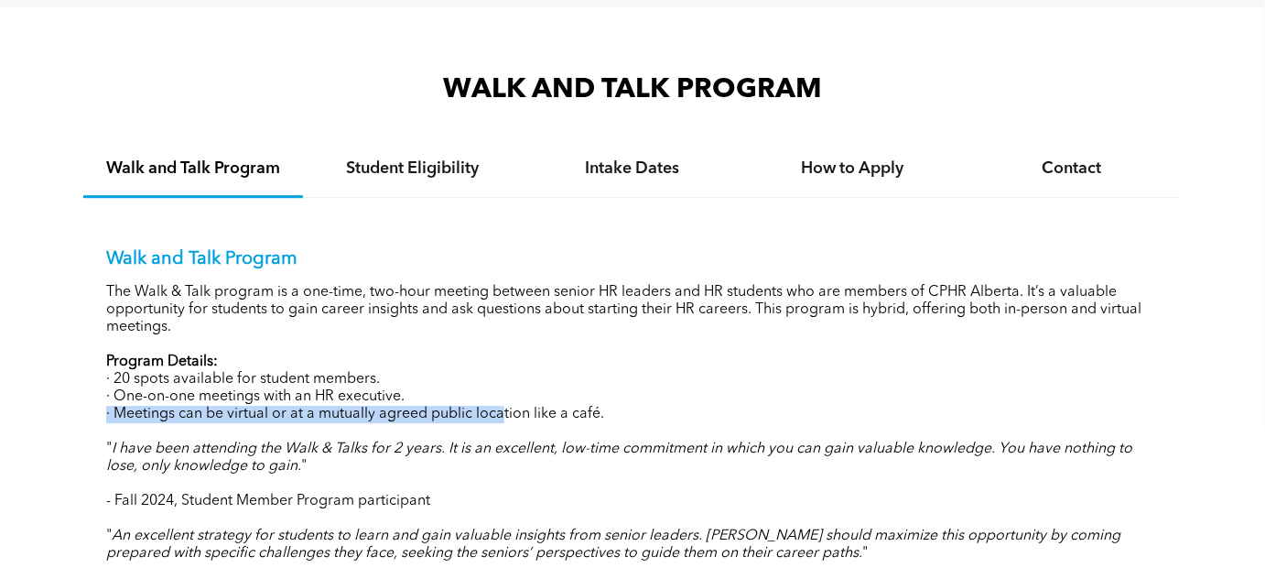
drag, startPoint x: 97, startPoint y: 412, endPoint x: 505, endPoint y: 414, distance: 408.4
click at [505, 414] on div "Walk and Talk Program The Walk & Talk program is a one-time, two-hour meeting b…" at bounding box center [632, 409] width 1099 height 422
click at [505, 414] on p "· Meetings can be virtual or at a mutually agreed public location like a café." at bounding box center [632, 414] width 1053 height 17
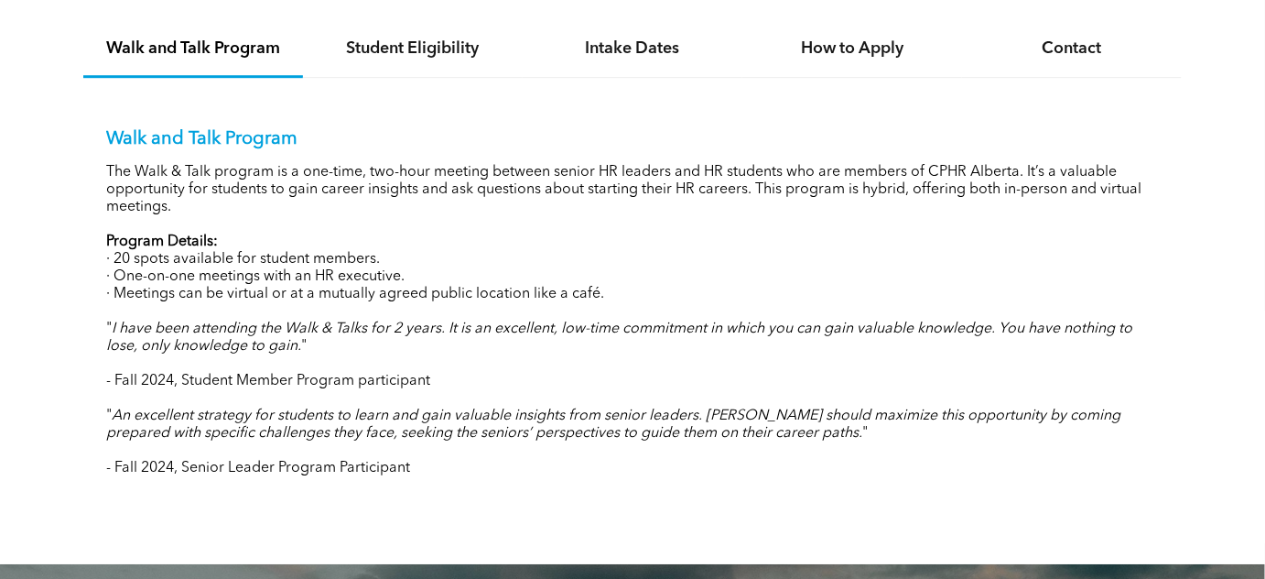
scroll to position [1831, 0]
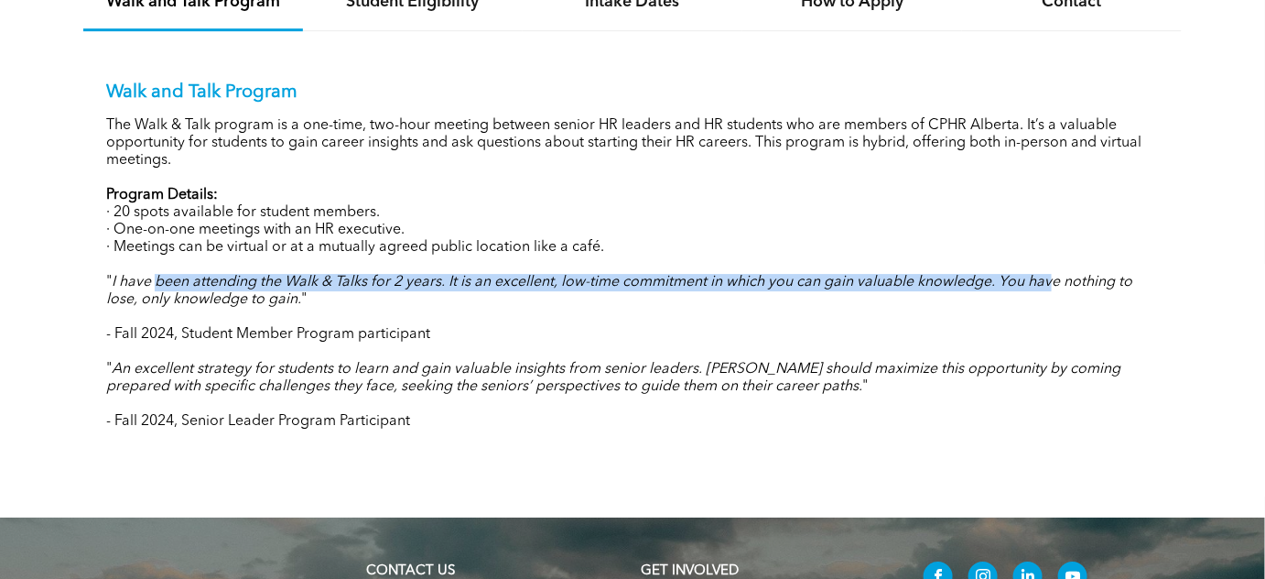
drag, startPoint x: 193, startPoint y: 274, endPoint x: 1055, endPoint y: 273, distance: 861.6
click at [1055, 275] on em "I have been attending the Walk & Talks for 2 years. It is an excellent, low-tim…" at bounding box center [619, 291] width 1026 height 32
click at [1056, 275] on em "I have been attending the Walk & Talks for 2 years. It is an excellent, low-tim…" at bounding box center [619, 291] width 1026 height 32
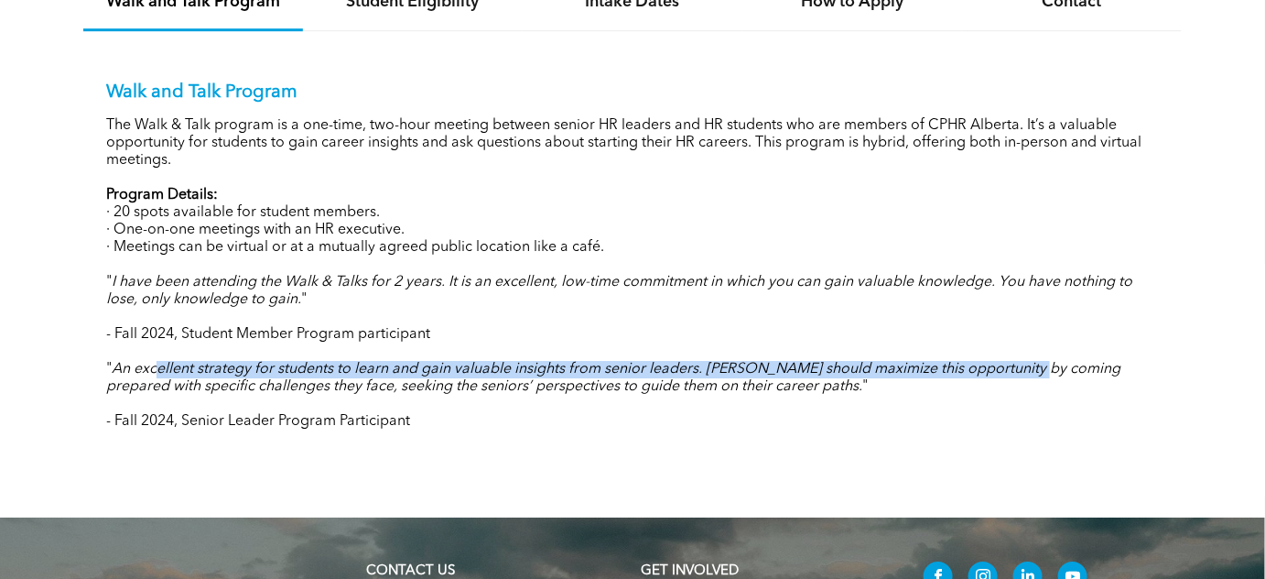
drag, startPoint x: 160, startPoint y: 363, endPoint x: 1040, endPoint y: 372, distance: 880.0
click at [1040, 372] on em "An excellent strategy for students to learn and gain valuable insights from sen…" at bounding box center [613, 378] width 1014 height 32
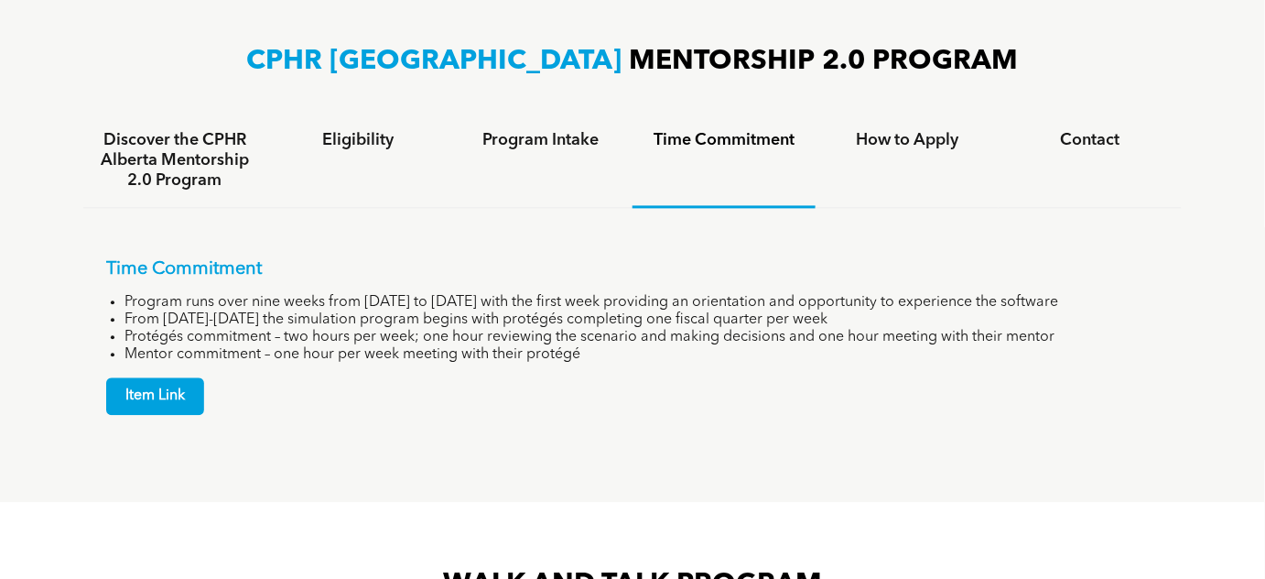
scroll to position [1165, 0]
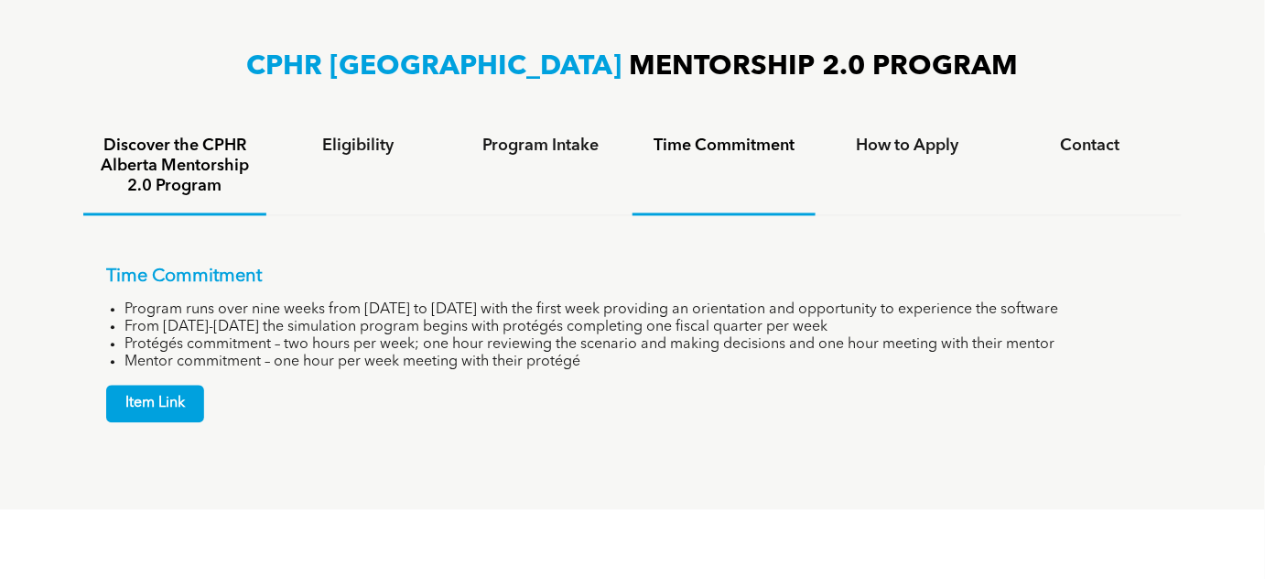
click at [144, 157] on h4 "Discover the CPHR Alberta Mentorship 2.0 Program" at bounding box center [175, 166] width 150 height 60
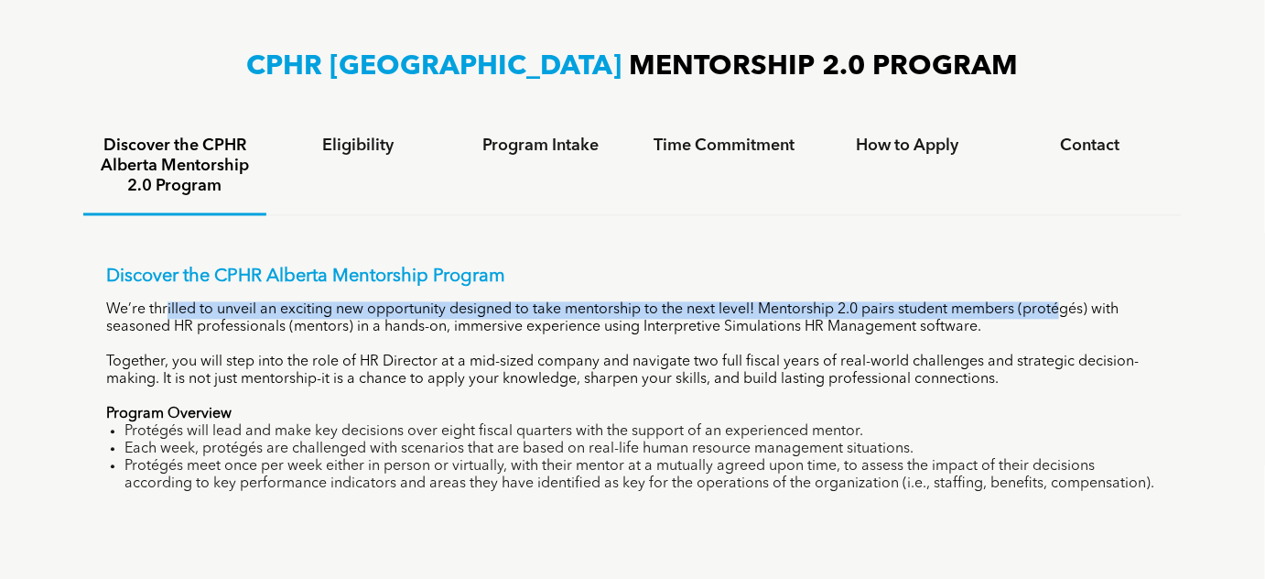
drag, startPoint x: 164, startPoint y: 301, endPoint x: 1063, endPoint y: 309, distance: 899.2
click at [1063, 309] on p "We’re thrilled to unveil an exciting new opportunity designed to take mentorshi…" at bounding box center [632, 318] width 1053 height 35
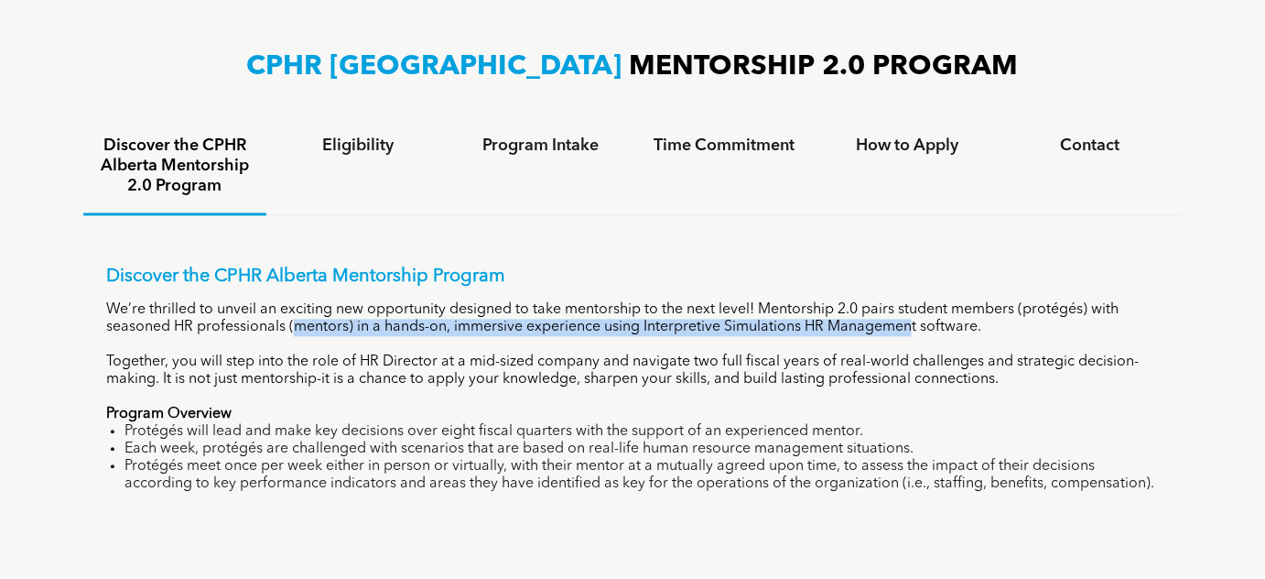
drag, startPoint x: 270, startPoint y: 328, endPoint x: 889, endPoint y: 328, distance: 619.0
click at [889, 328] on p "We’re thrilled to unveil an exciting new opportunity designed to take mentorshi…" at bounding box center [632, 318] width 1053 height 35
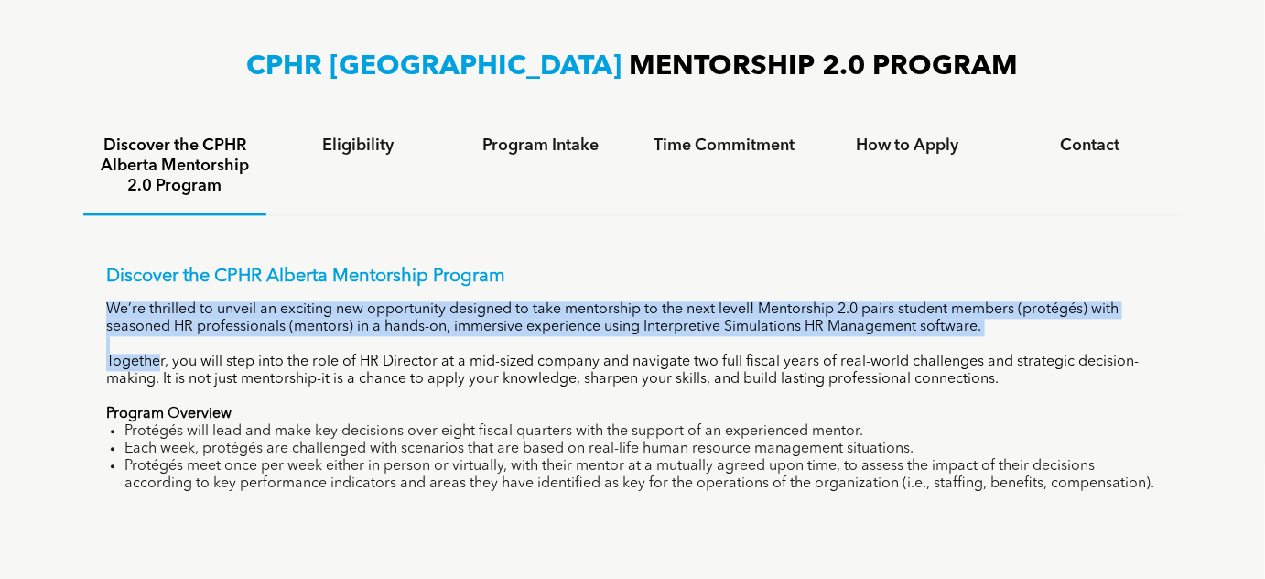
drag, startPoint x: 162, startPoint y: 356, endPoint x: 975, endPoint y: 348, distance: 813.1
click at [975, 348] on div "Discover the CPHR Alberta Mentorship Program We’re thrilled to unveil an exciti…" at bounding box center [632, 379] width 1053 height 227
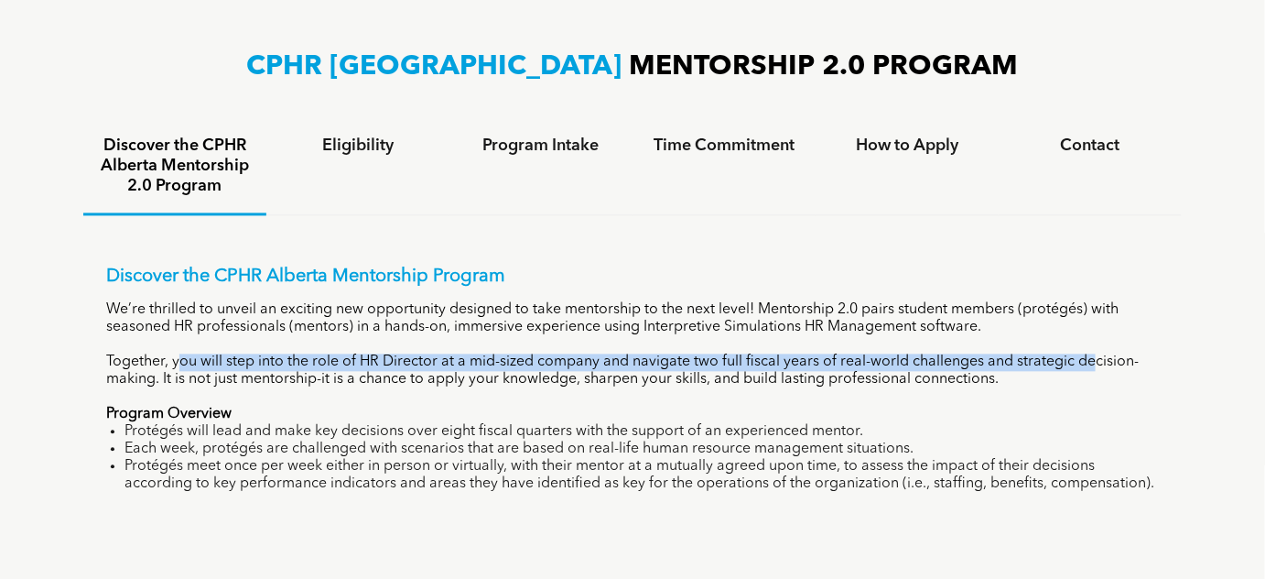
drag, startPoint x: 183, startPoint y: 361, endPoint x: 1096, endPoint y: 367, distance: 912.9
click at [1096, 367] on p "Together, you will step into the role of HR Director at a mid-sized company and…" at bounding box center [632, 370] width 1053 height 35
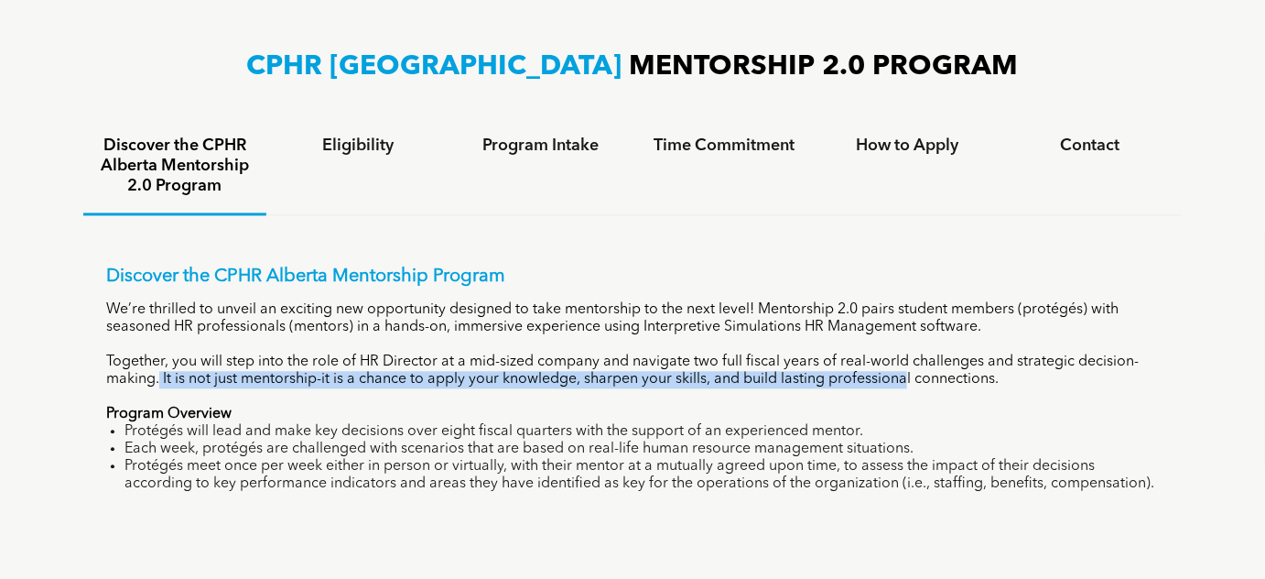
drag, startPoint x: 173, startPoint y: 377, endPoint x: 909, endPoint y: 381, distance: 736.2
click at [909, 381] on p "Together, you will step into the role of HR Director at a mid-sized company and…" at bounding box center [632, 370] width 1053 height 35
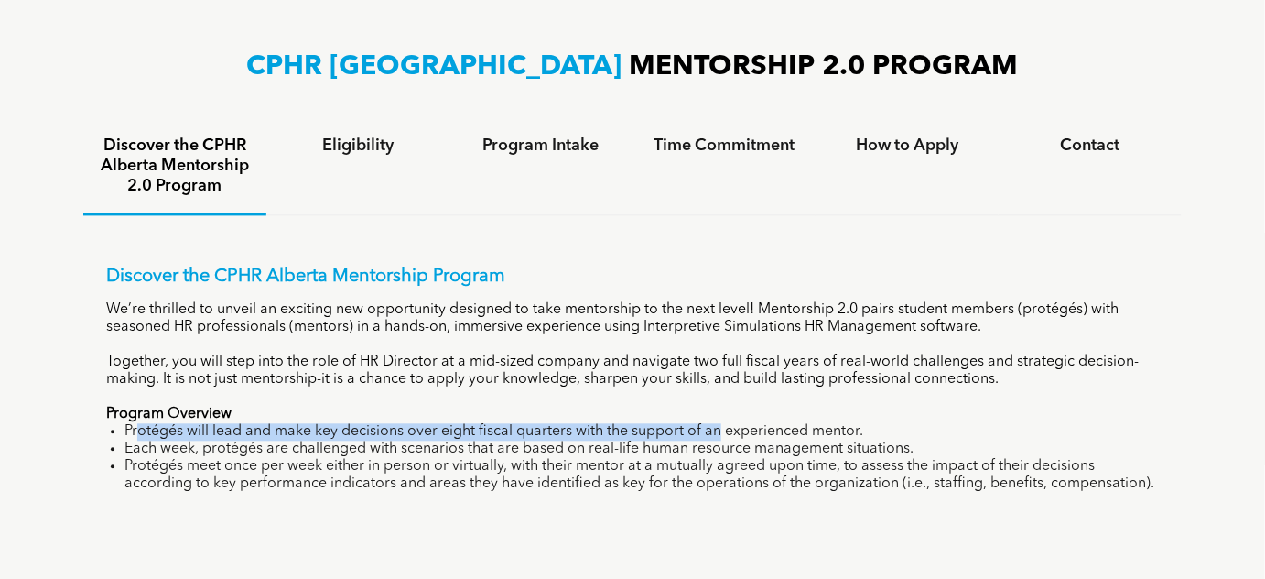
drag, startPoint x: 135, startPoint y: 429, endPoint x: 719, endPoint y: 429, distance: 584.2
click at [719, 429] on li "Protégés will lead and make key decisions over eight fiscal quarters with the s…" at bounding box center [642, 431] width 1035 height 17
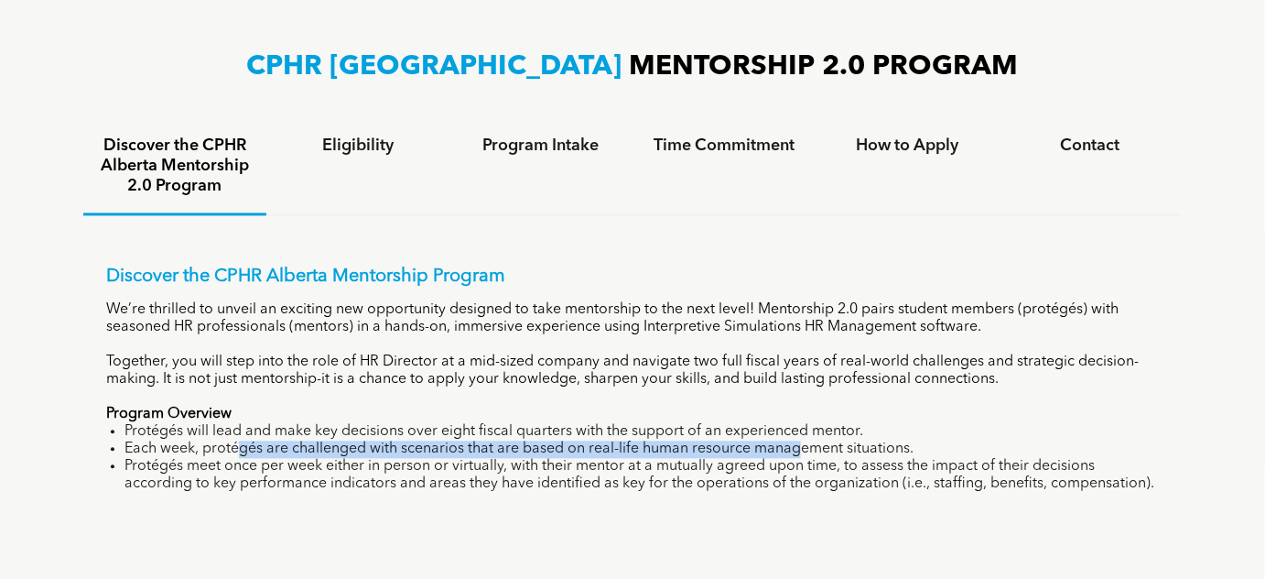
drag, startPoint x: 244, startPoint y: 446, endPoint x: 796, endPoint y: 443, distance: 552.1
click at [796, 443] on li "Each week, protégés are challenged with scenarios that are based on real-life h…" at bounding box center [642, 448] width 1035 height 17
click at [797, 443] on li "Each week, protégés are challenged with scenarios that are based on real-life h…" at bounding box center [642, 448] width 1035 height 17
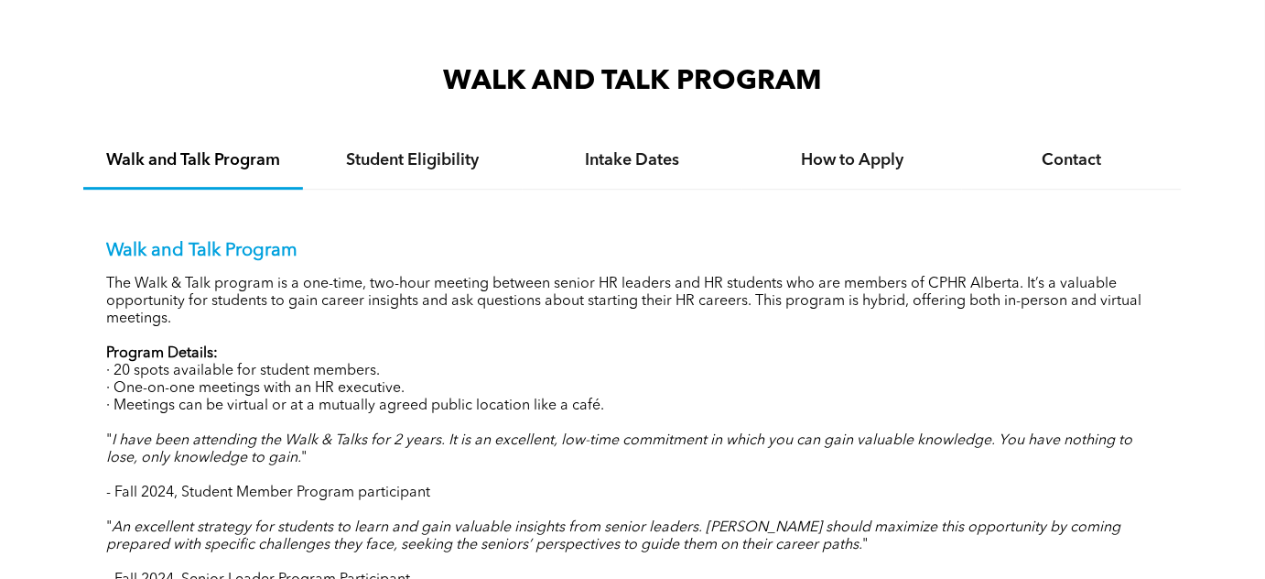
scroll to position [1748, 0]
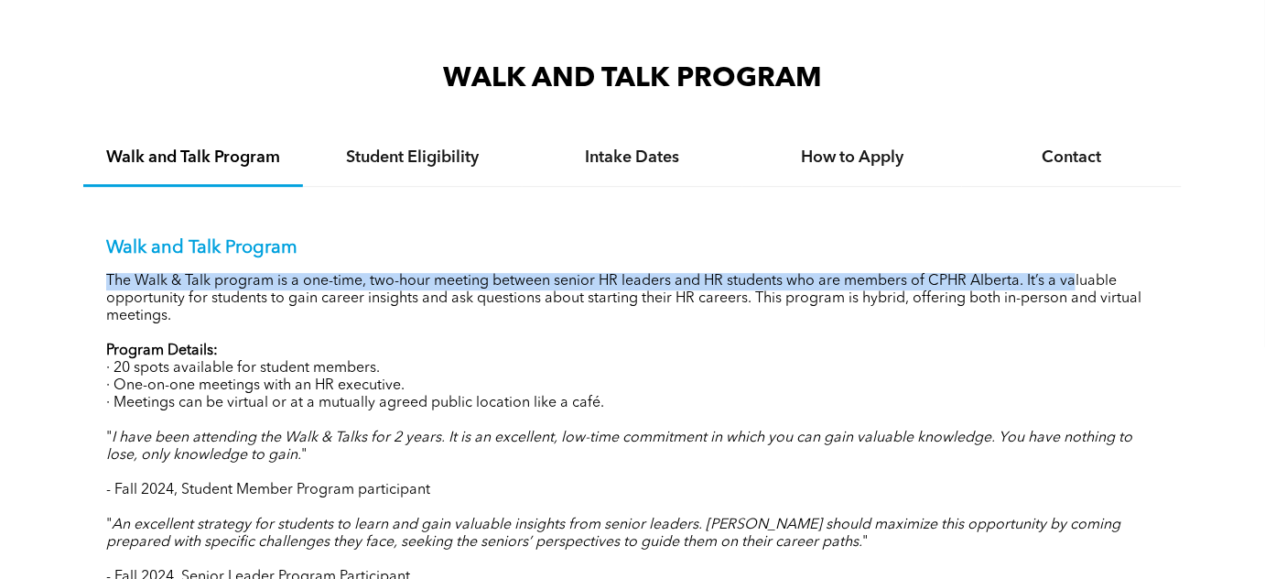
drag, startPoint x: 268, startPoint y: 277, endPoint x: 1074, endPoint y: 277, distance: 805.7
click at [1074, 277] on div "Walk and Talk Program The Walk & Talk program is a one-time, two-hour meeting b…" at bounding box center [632, 398] width 1099 height 422
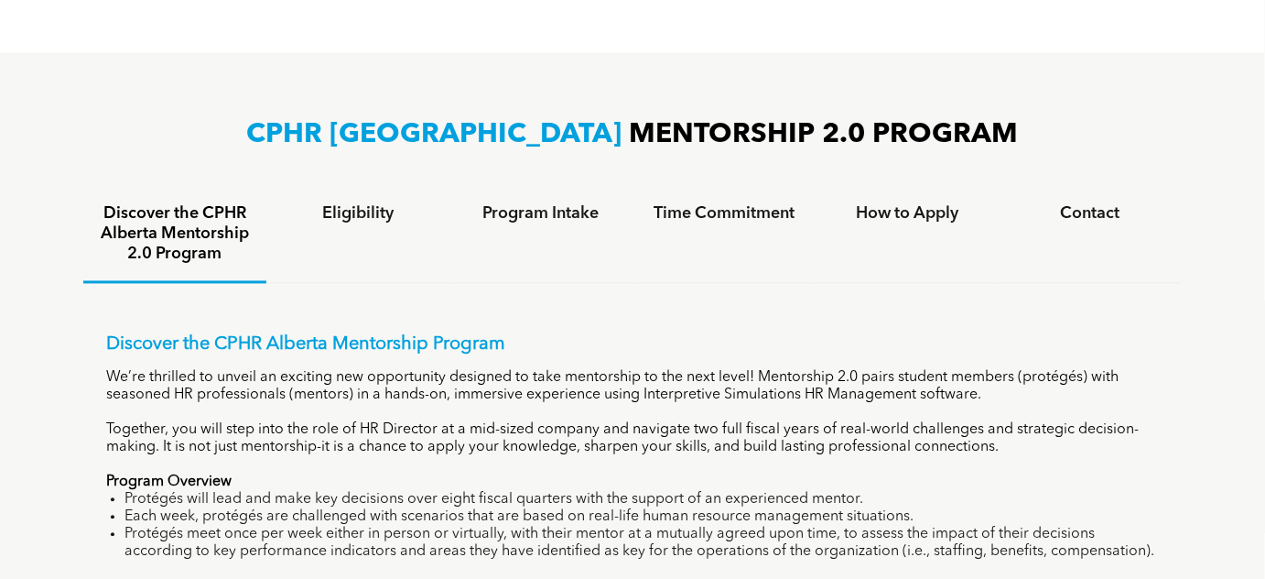
scroll to position [1081, 0]
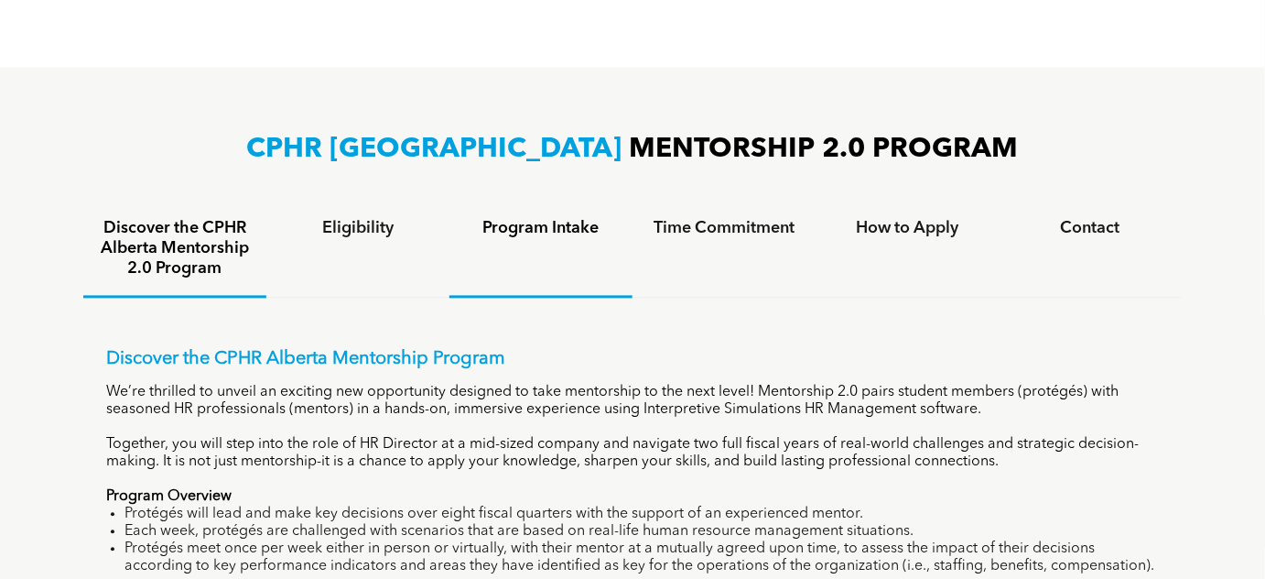
click at [531, 231] on h4 "Program Intake" at bounding box center [541, 229] width 150 height 20
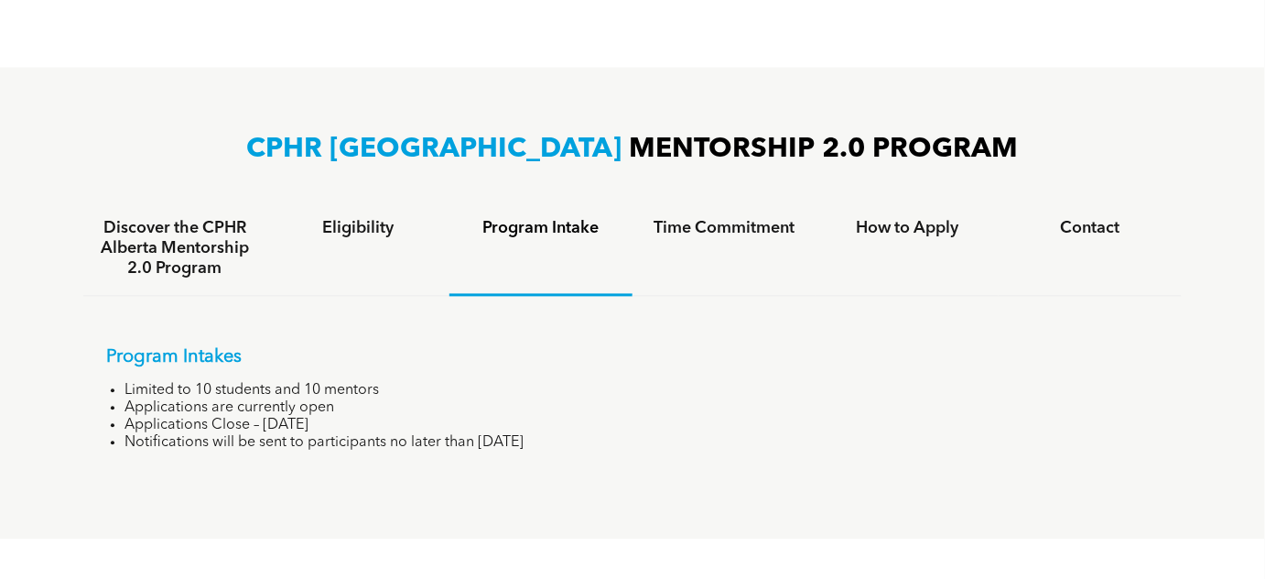
drag, startPoint x: 192, startPoint y: 413, endPoint x: 371, endPoint y: 415, distance: 178.6
click at [371, 415] on ul "Limited to 10 students and 10 mentors Applications are currently open Applicati…" at bounding box center [632, 418] width 1053 height 70
click at [371, 418] on li "Applications Close – [DATE]" at bounding box center [642, 426] width 1035 height 17
click at [730, 223] on h4 "Time Commitment" at bounding box center [724, 229] width 150 height 20
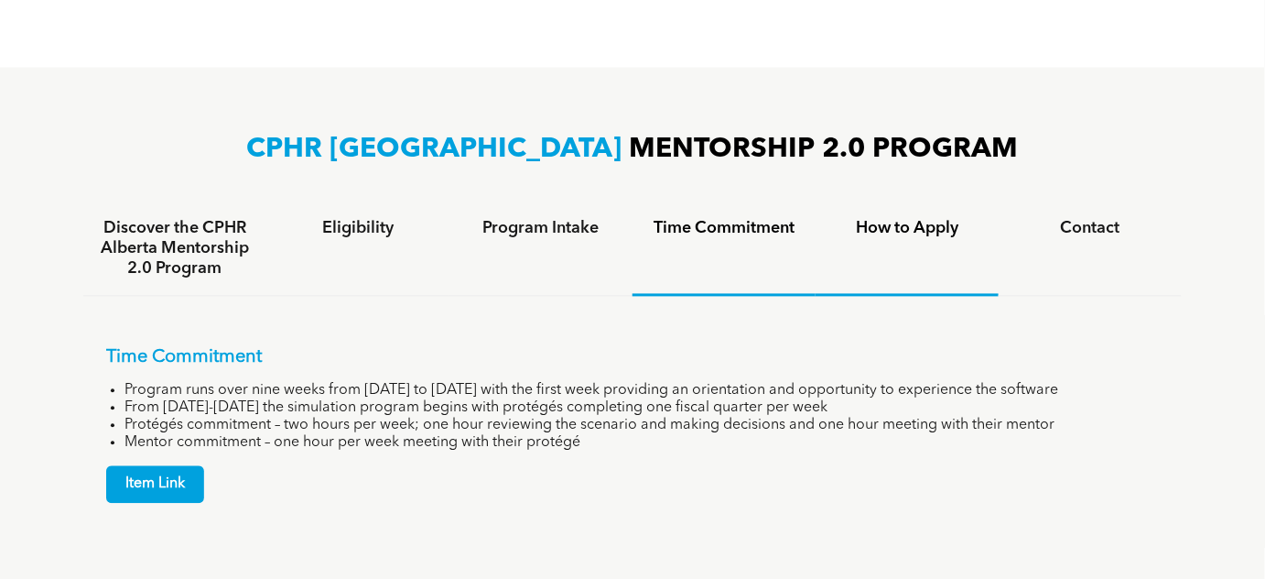
click at [939, 219] on h4 "How to Apply" at bounding box center [907, 229] width 150 height 20
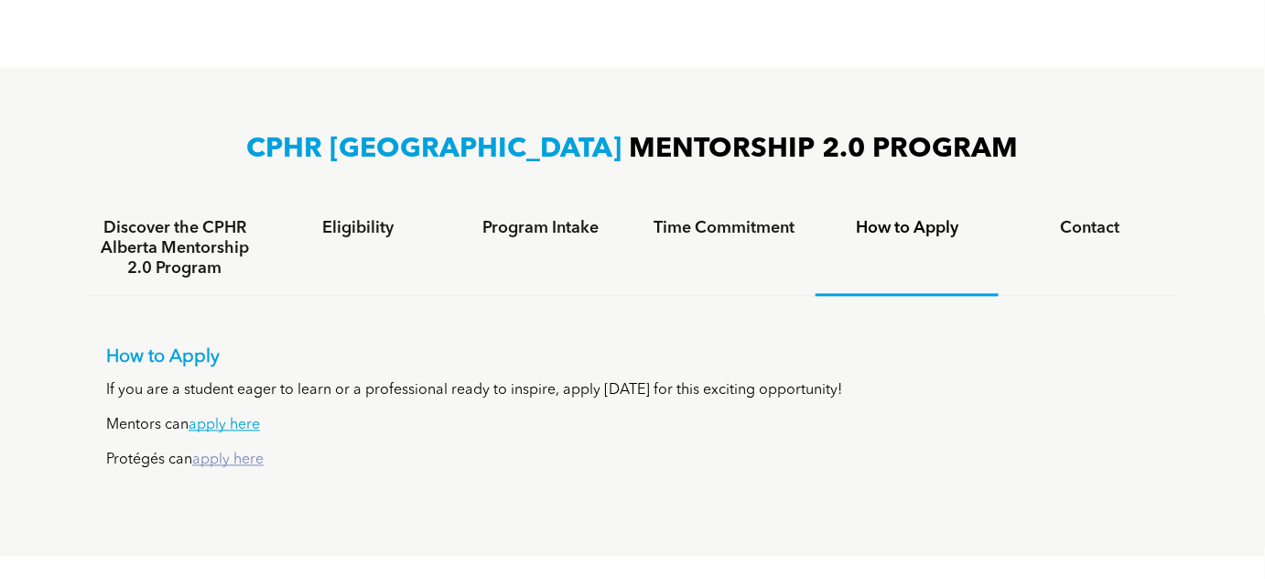
click at [228, 457] on link "apply here" at bounding box center [227, 460] width 71 height 15
click at [227, 460] on link "apply here" at bounding box center [227, 460] width 71 height 15
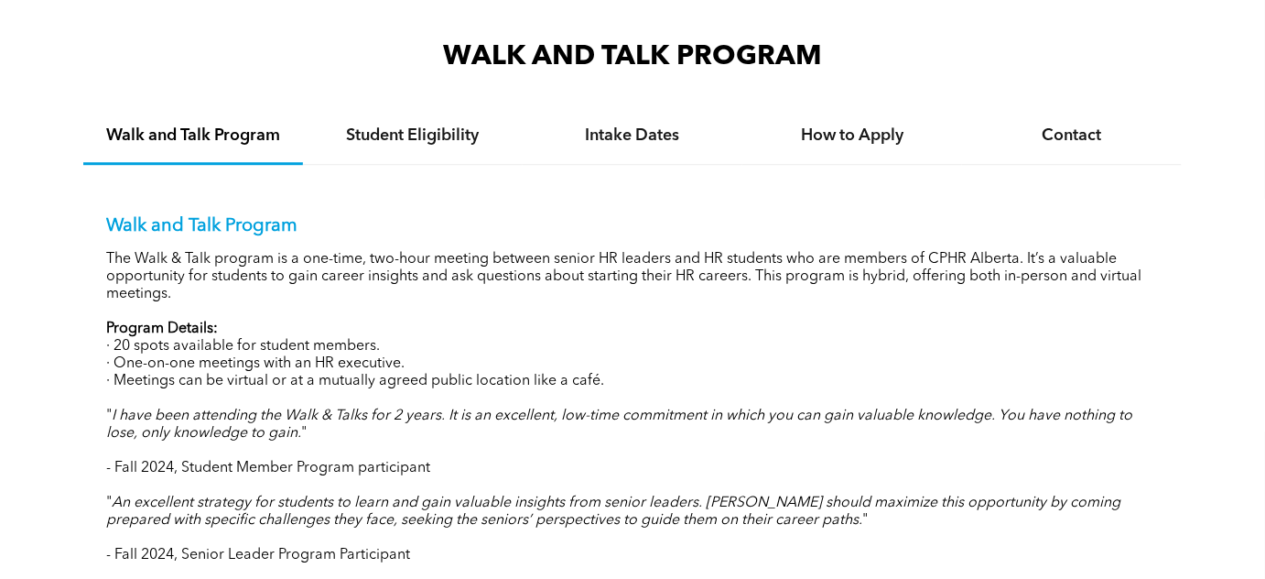
scroll to position [1665, 0]
click at [869, 141] on h4 "How to Apply" at bounding box center [852, 135] width 187 height 20
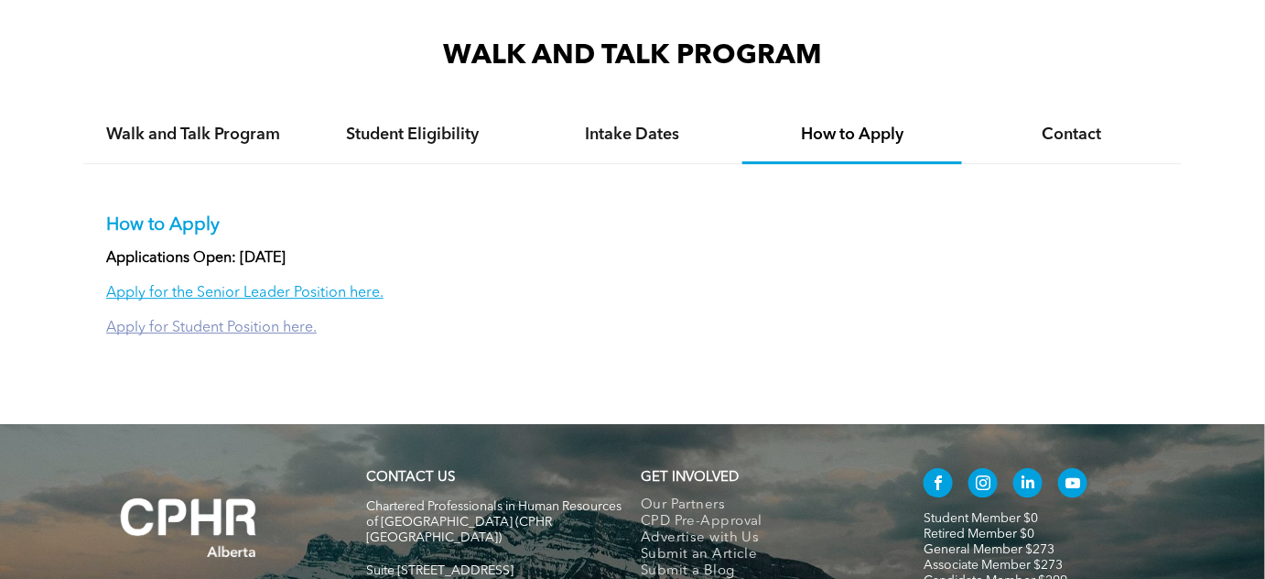
click at [244, 329] on link "Apply for Student Position here." at bounding box center [211, 327] width 211 height 15
